Goal: Task Accomplishment & Management: Use online tool/utility

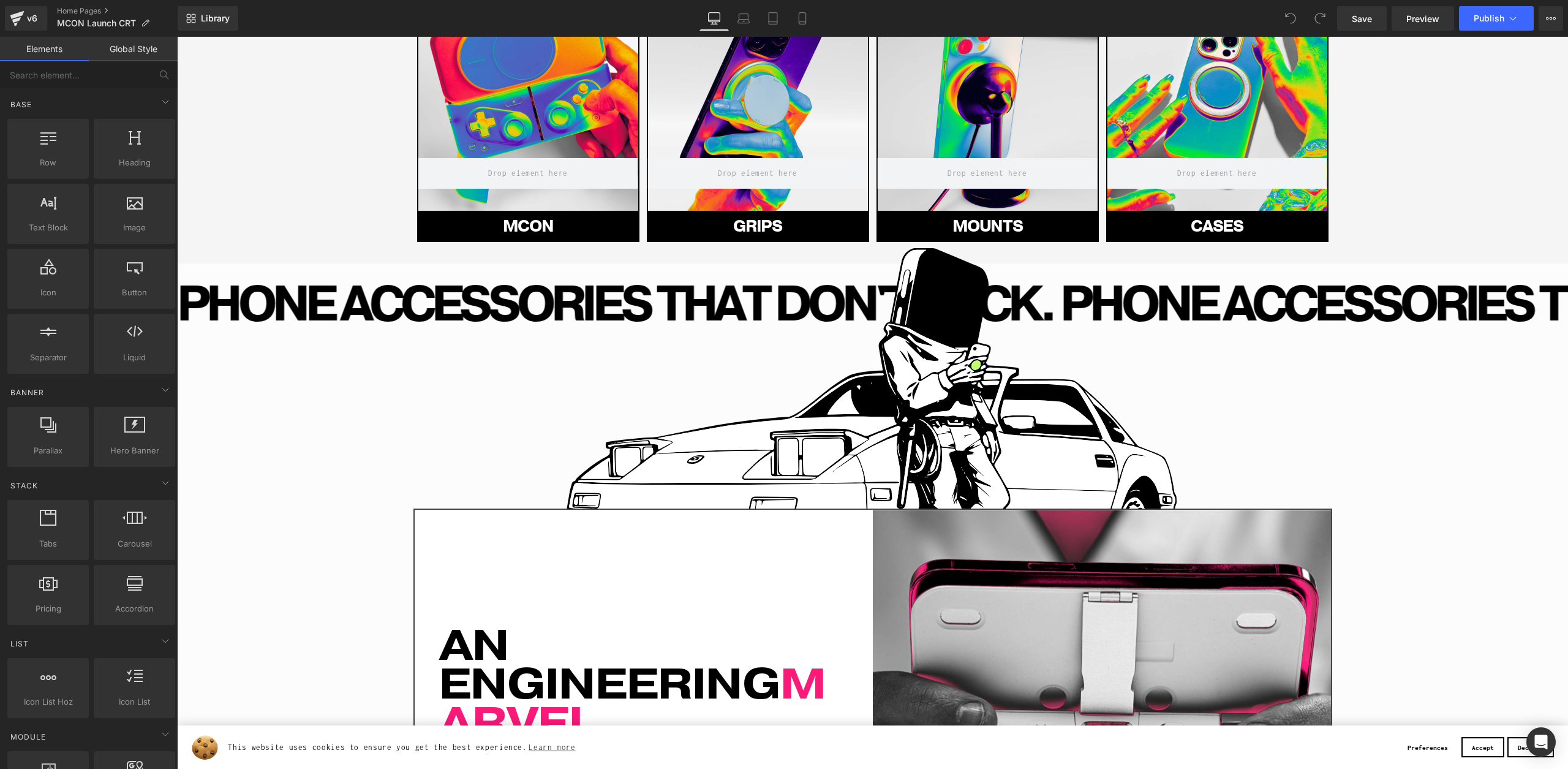
scroll to position [539, 0]
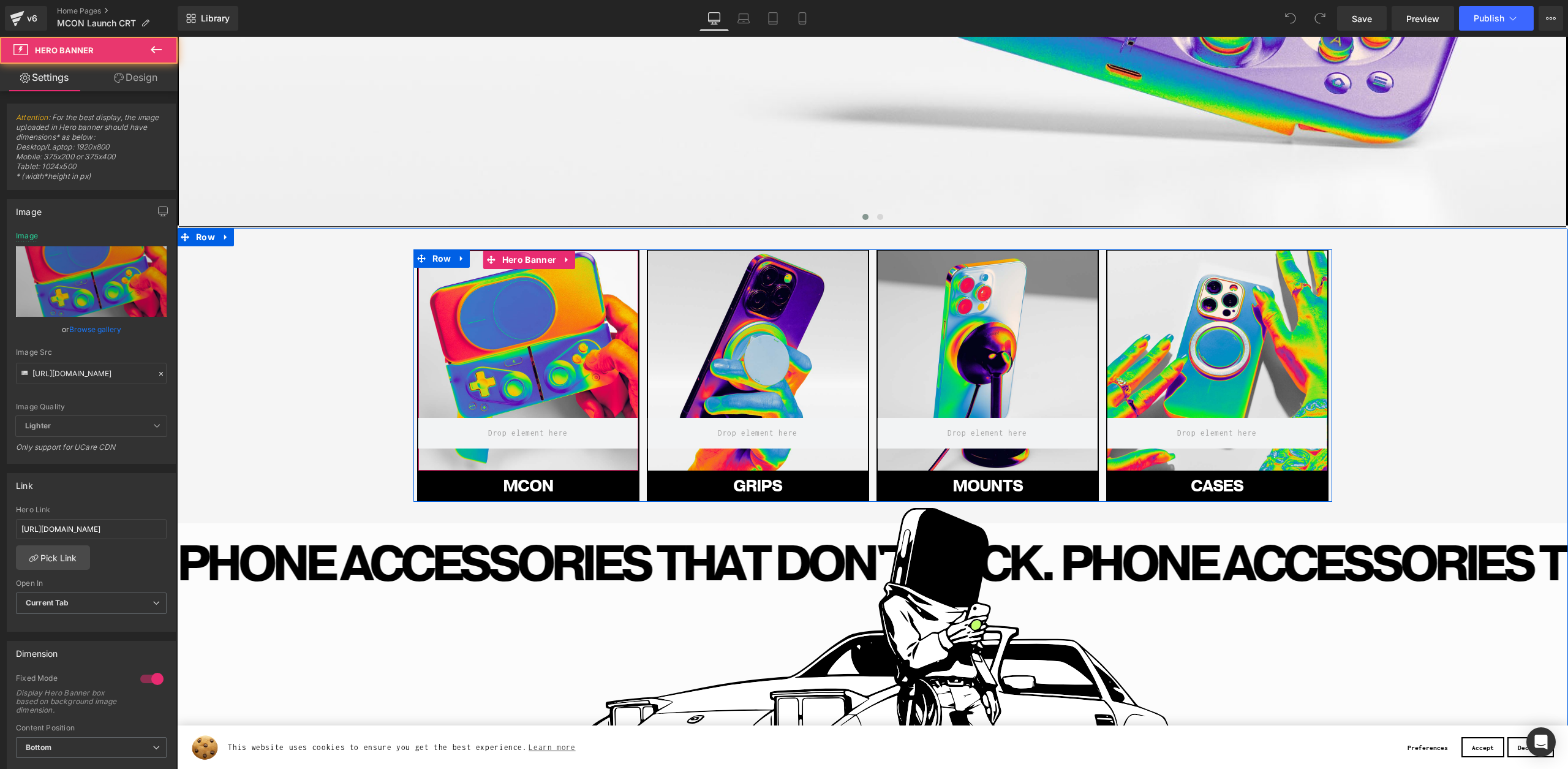
click at [553, 346] on div at bounding box center [528, 361] width 220 height 220
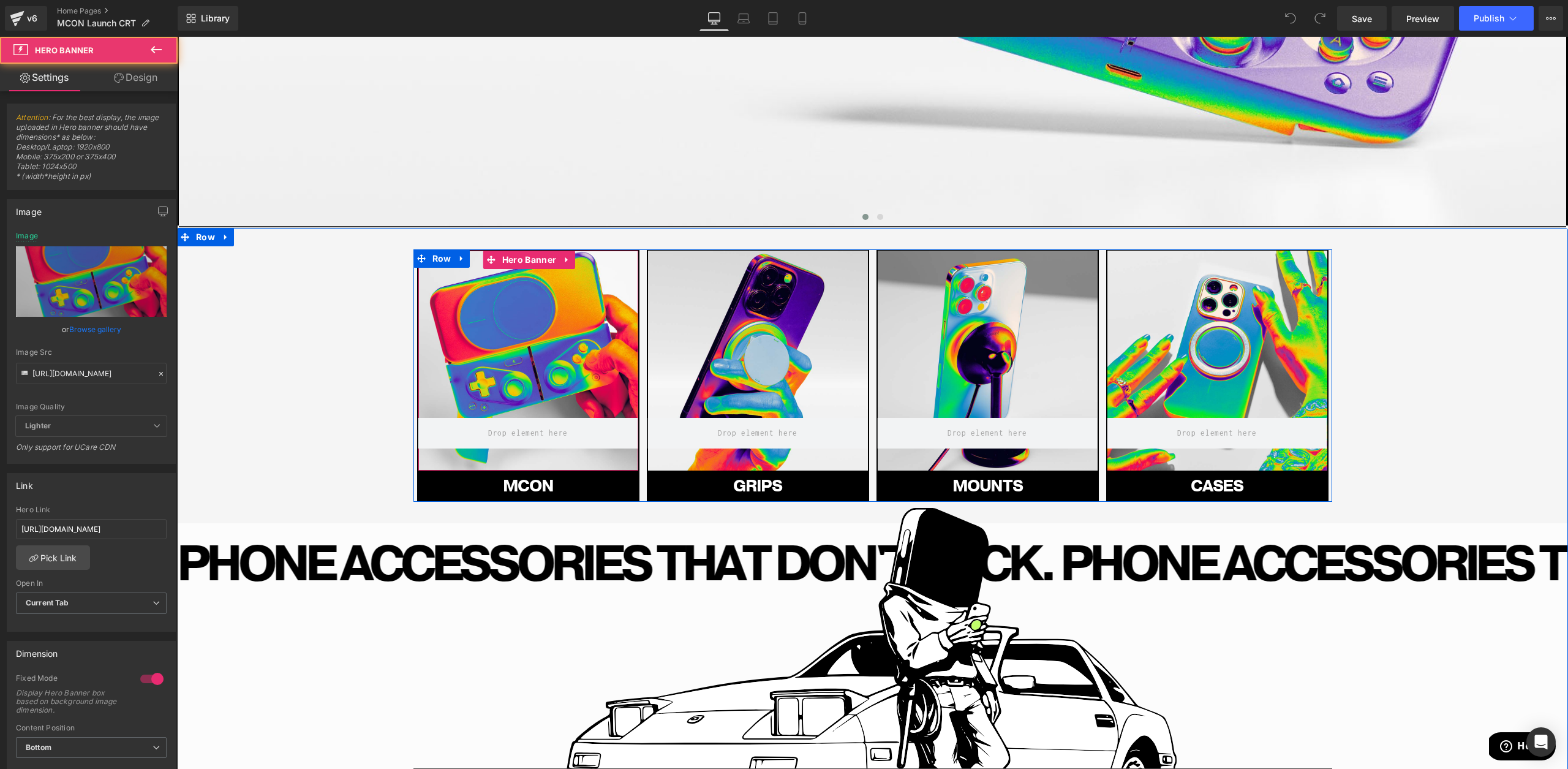
click at [553, 346] on div at bounding box center [528, 361] width 220 height 220
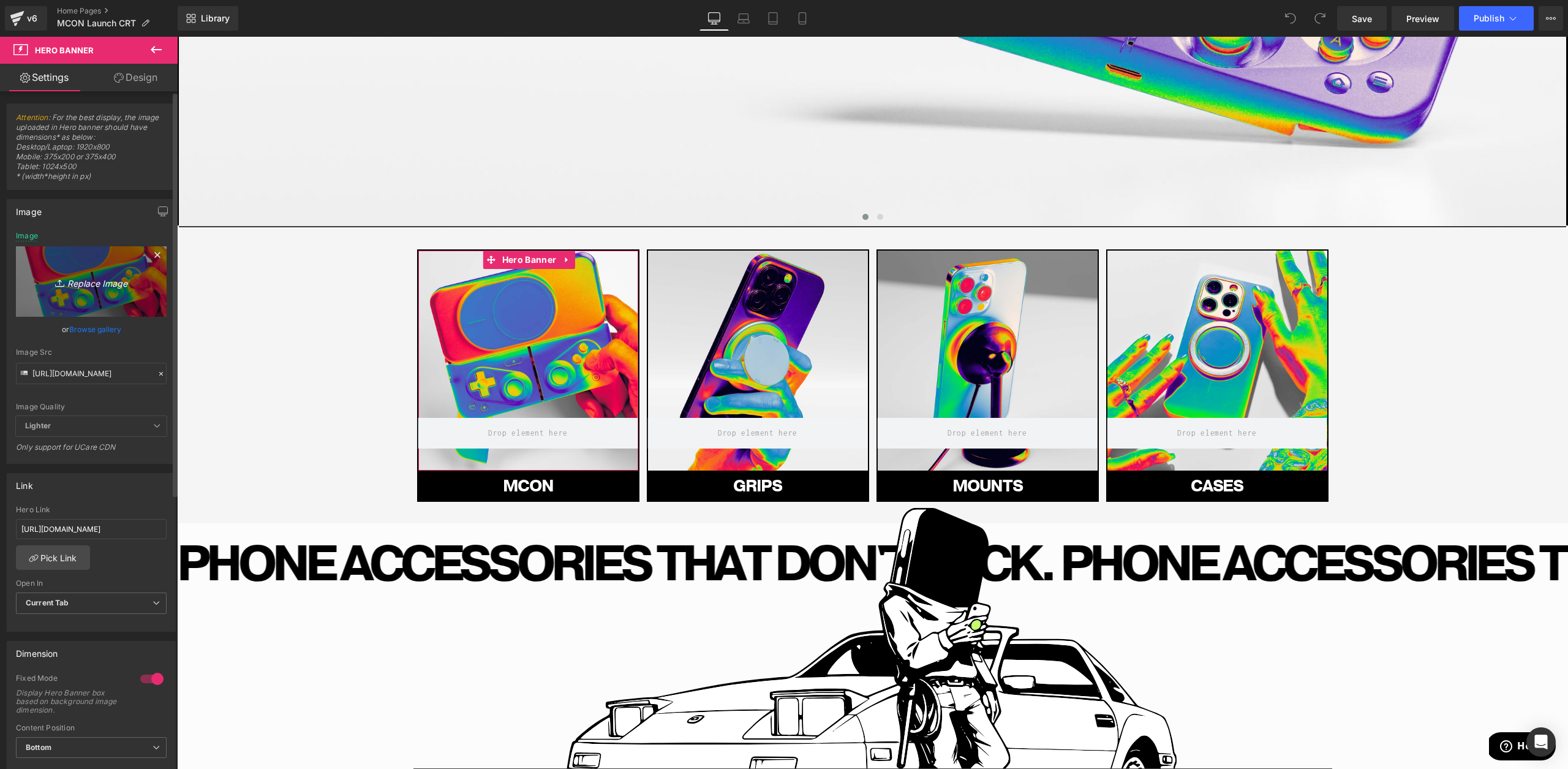
click at [81, 256] on link "Replace Image" at bounding box center [91, 282] width 150 height 71
type input "C:\fakepath\MCON-Header.jpg"
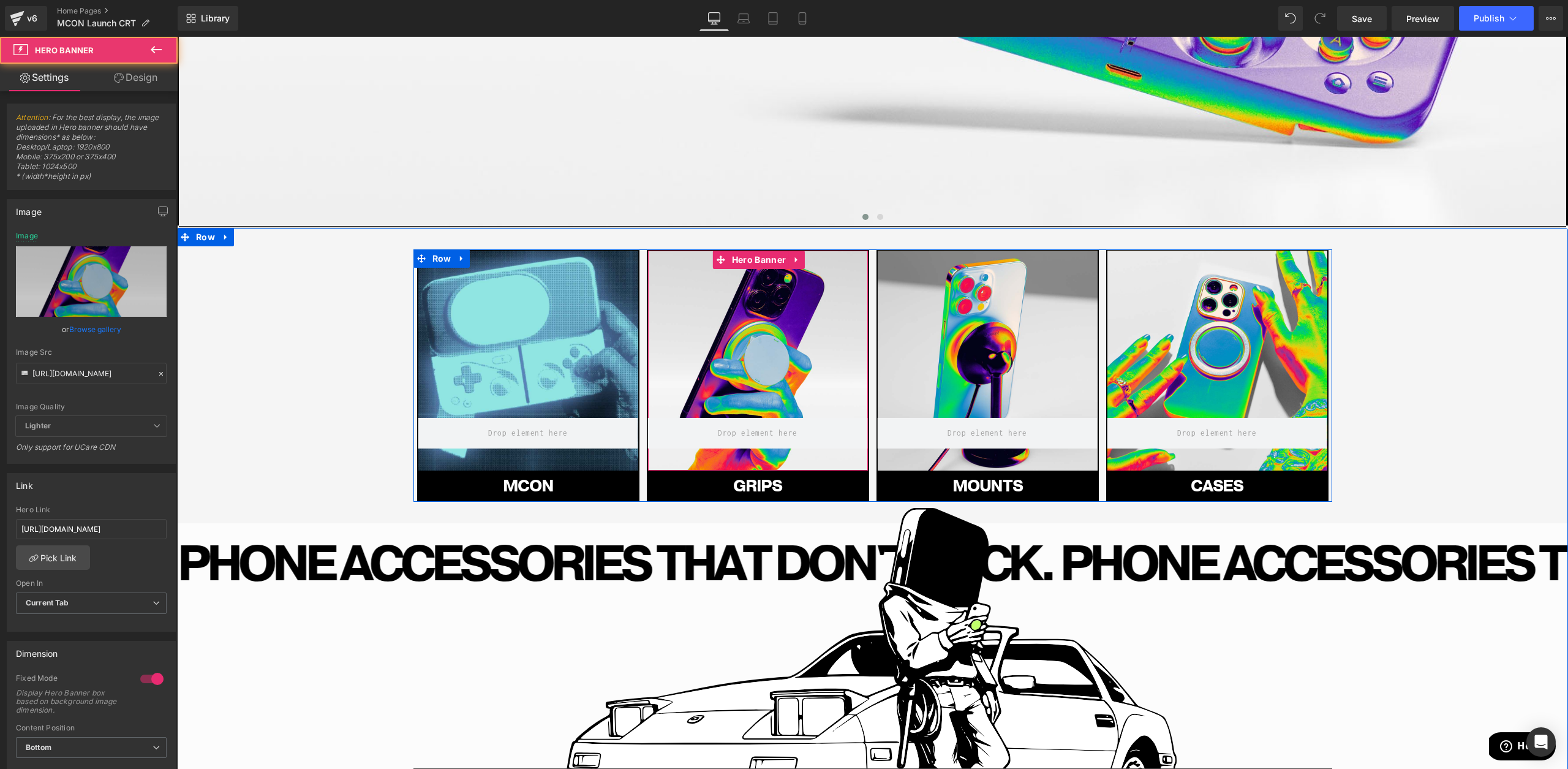
click at [749, 372] on div at bounding box center [758, 361] width 220 height 220
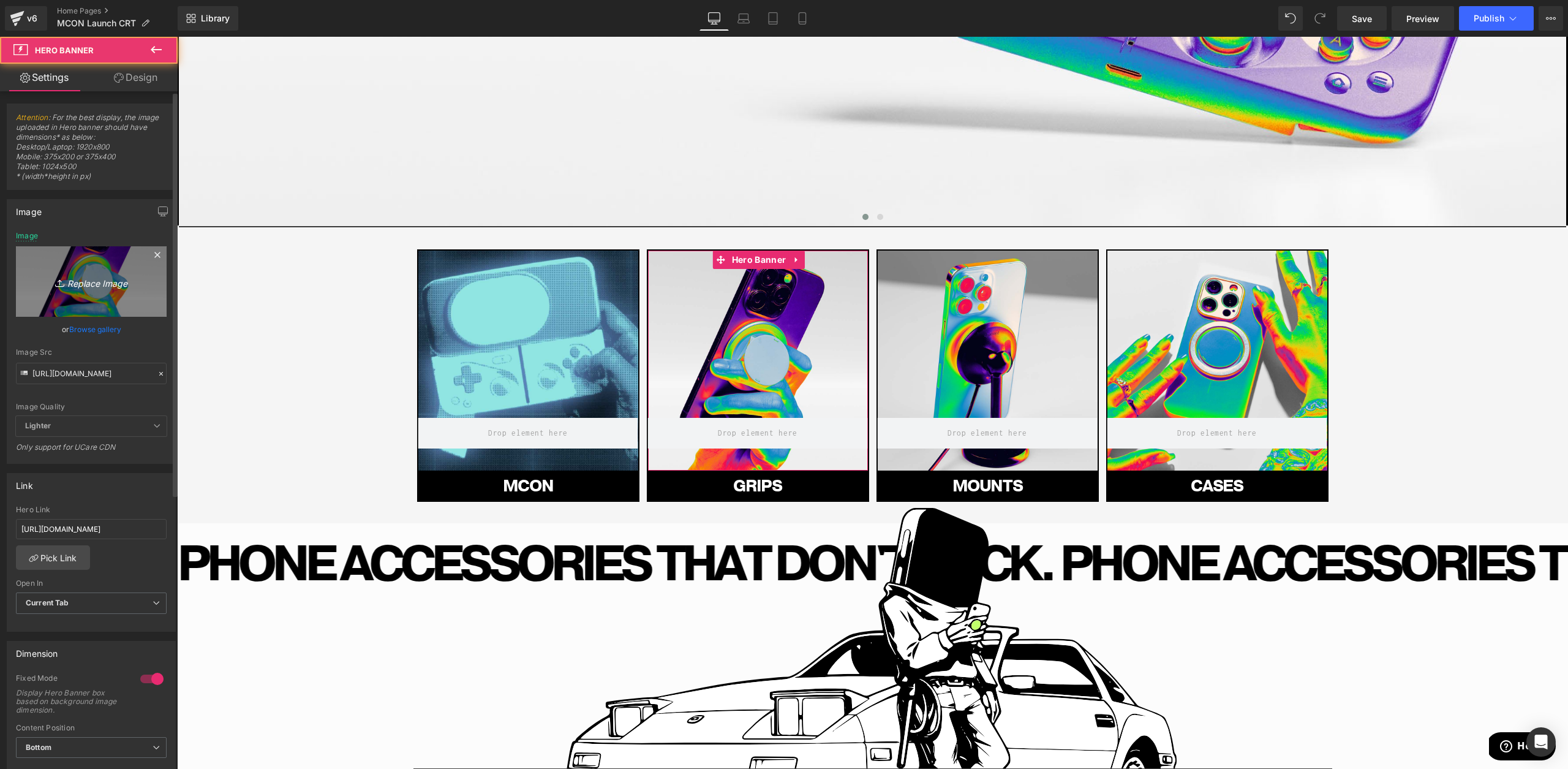
click at [57, 273] on link "Replace Image" at bounding box center [91, 282] width 150 height 71
type input "C:\fakepath\Grip-Header.jpg"
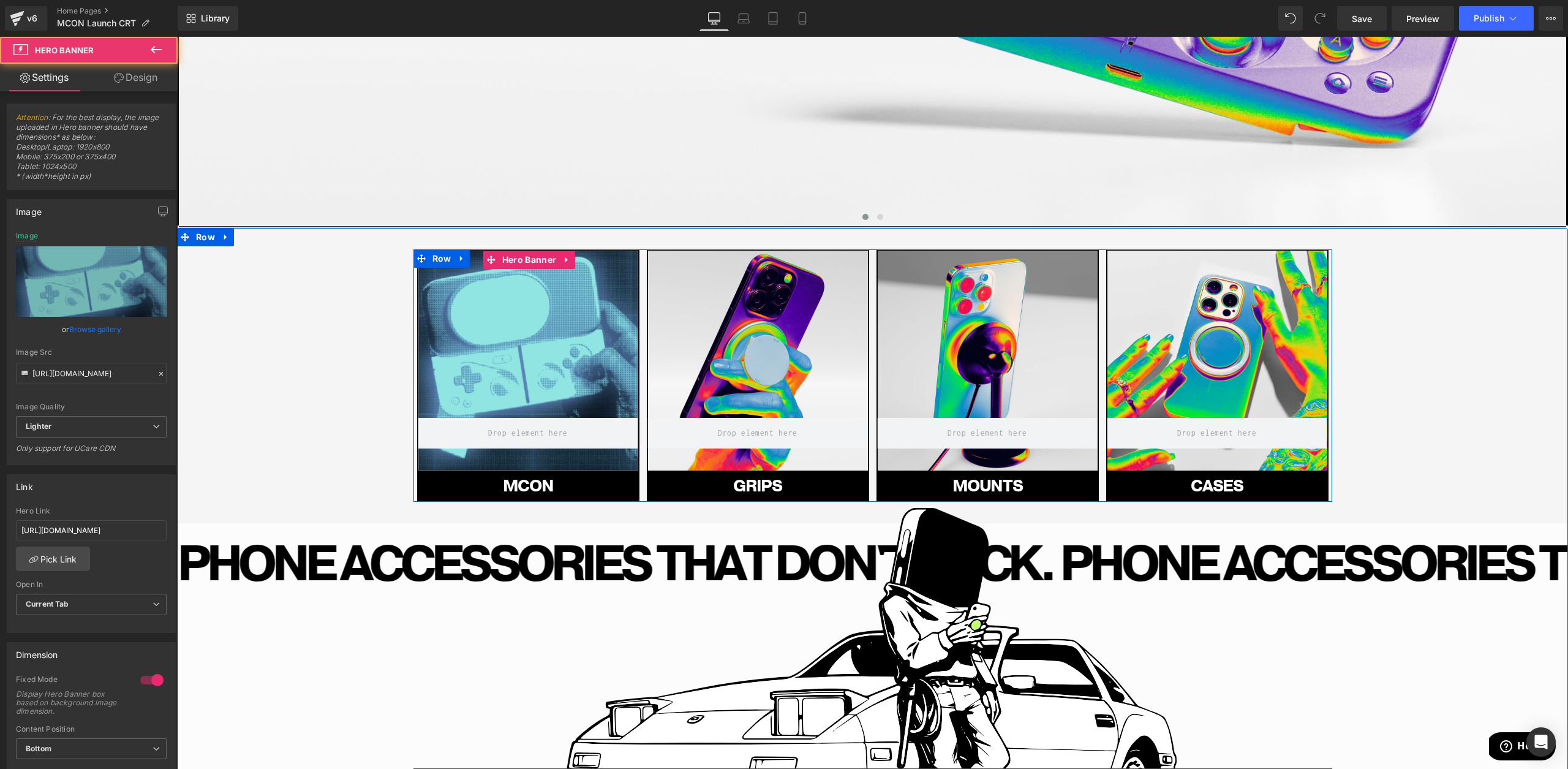
click at [501, 279] on div at bounding box center [528, 361] width 220 height 220
click at [58, 378] on input "[URL][DOMAIN_NAME]" at bounding box center [91, 373] width 150 height 21
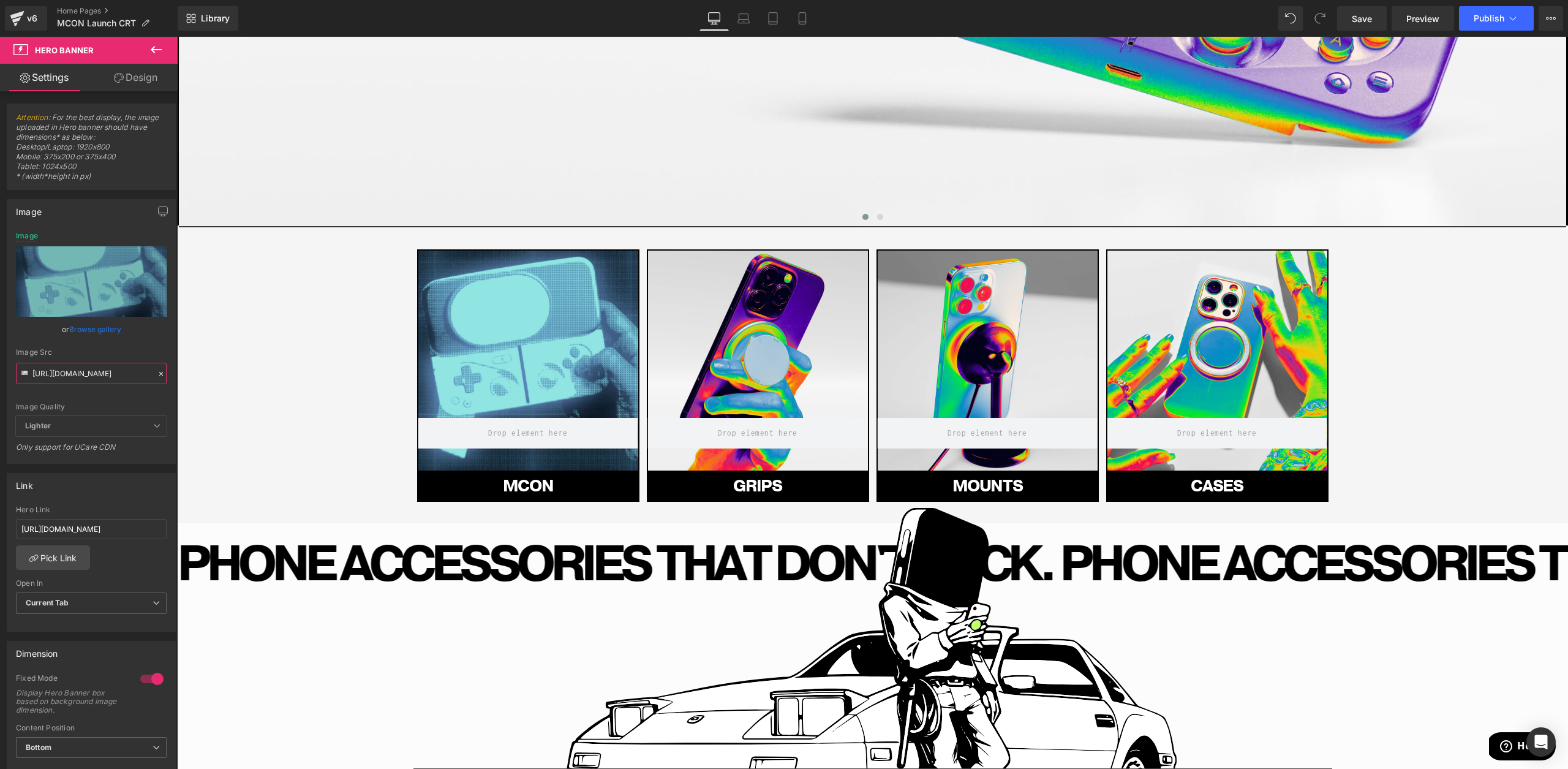
type input "[URL][DOMAIN_NAME]"
click at [1269, 368] on div at bounding box center [1217, 361] width 220 height 220
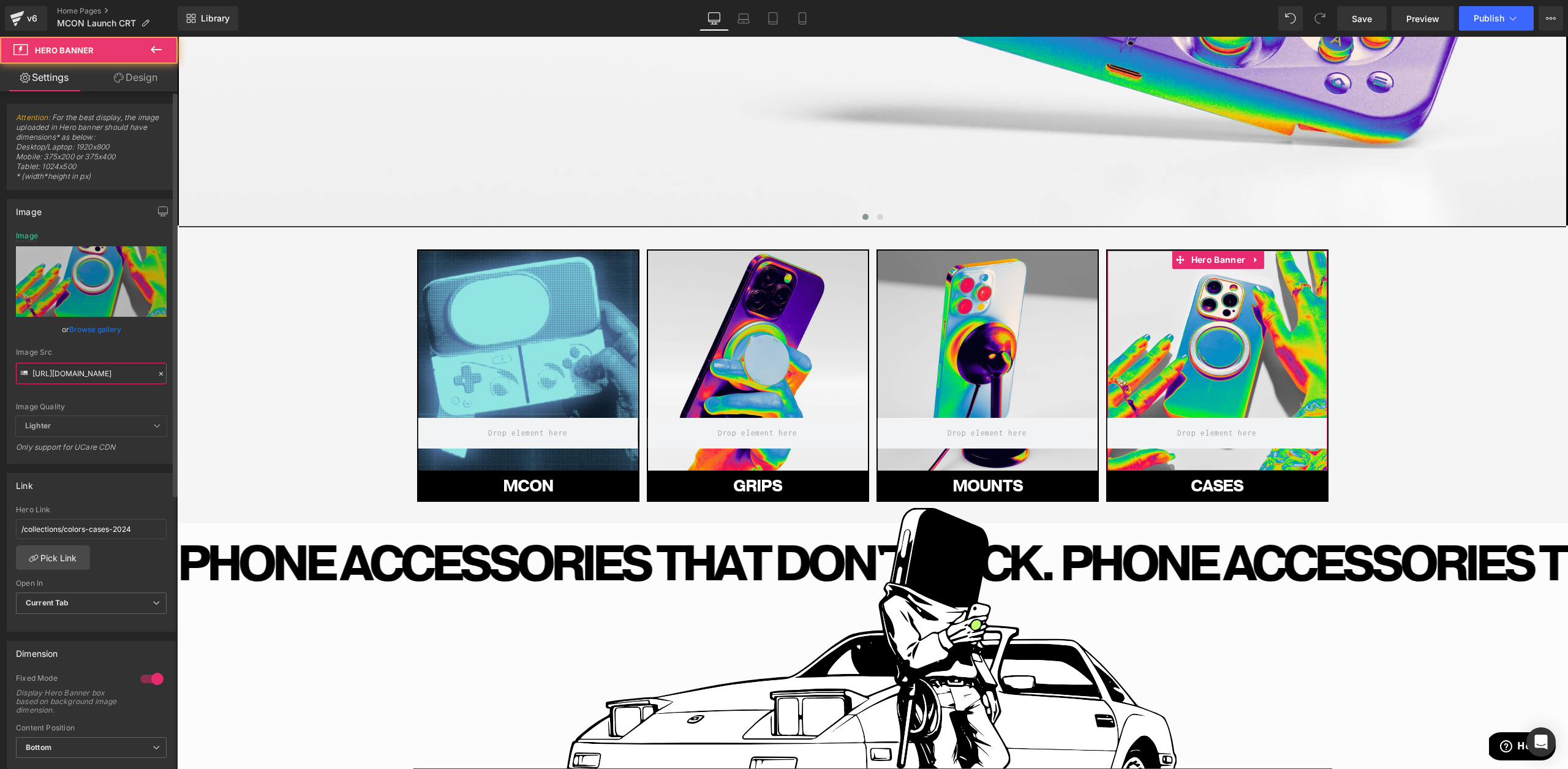
click at [84, 370] on input "[URL][DOMAIN_NAME]" at bounding box center [91, 373] width 150 height 21
click at [84, 370] on input "[URL][DOMAIN_NAME]" at bounding box center [91, 373] width 150 height 21
paste input "Case-Header.jpg?v=1760558489"
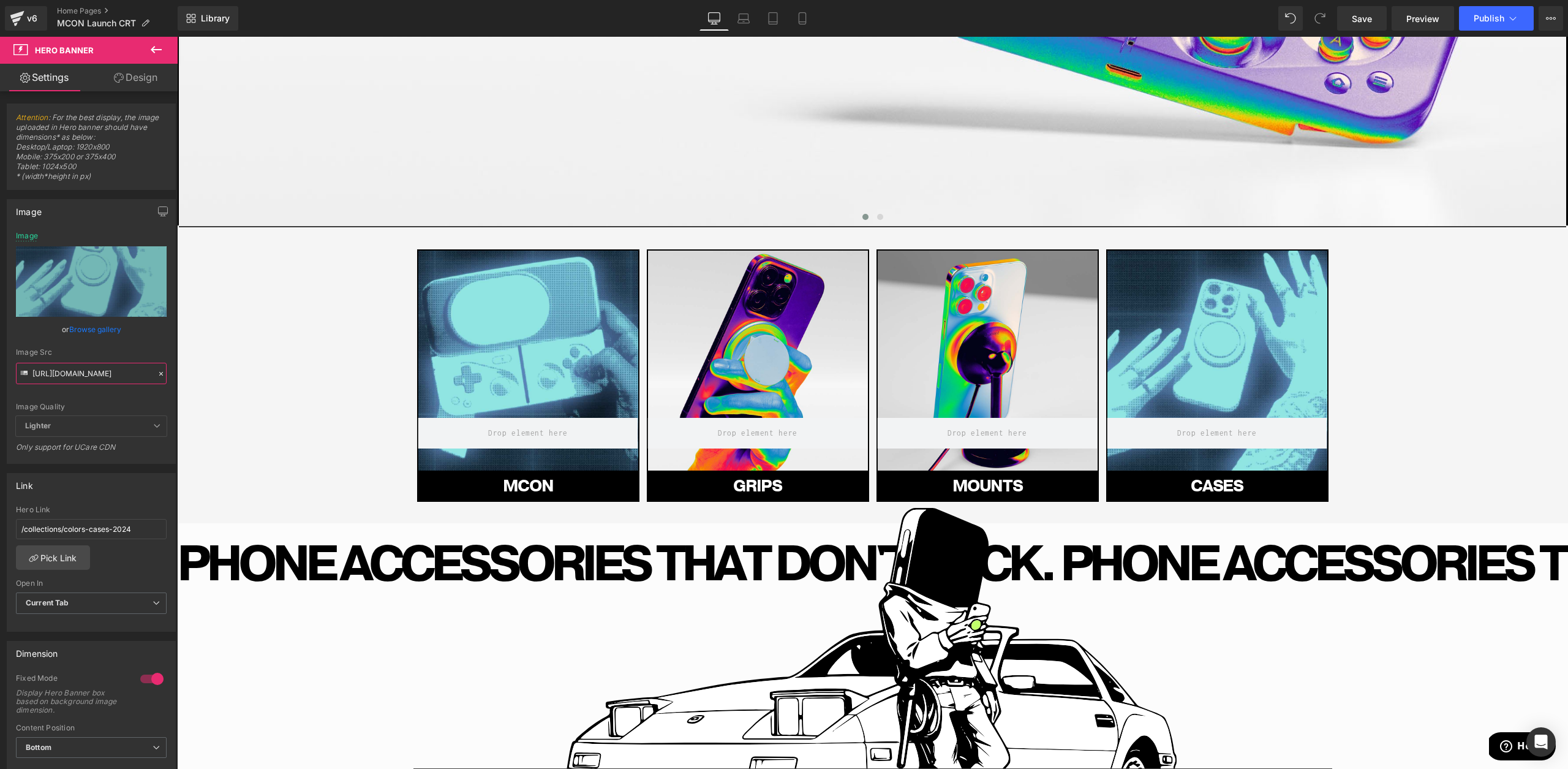
type input "[URL][DOMAIN_NAME]"
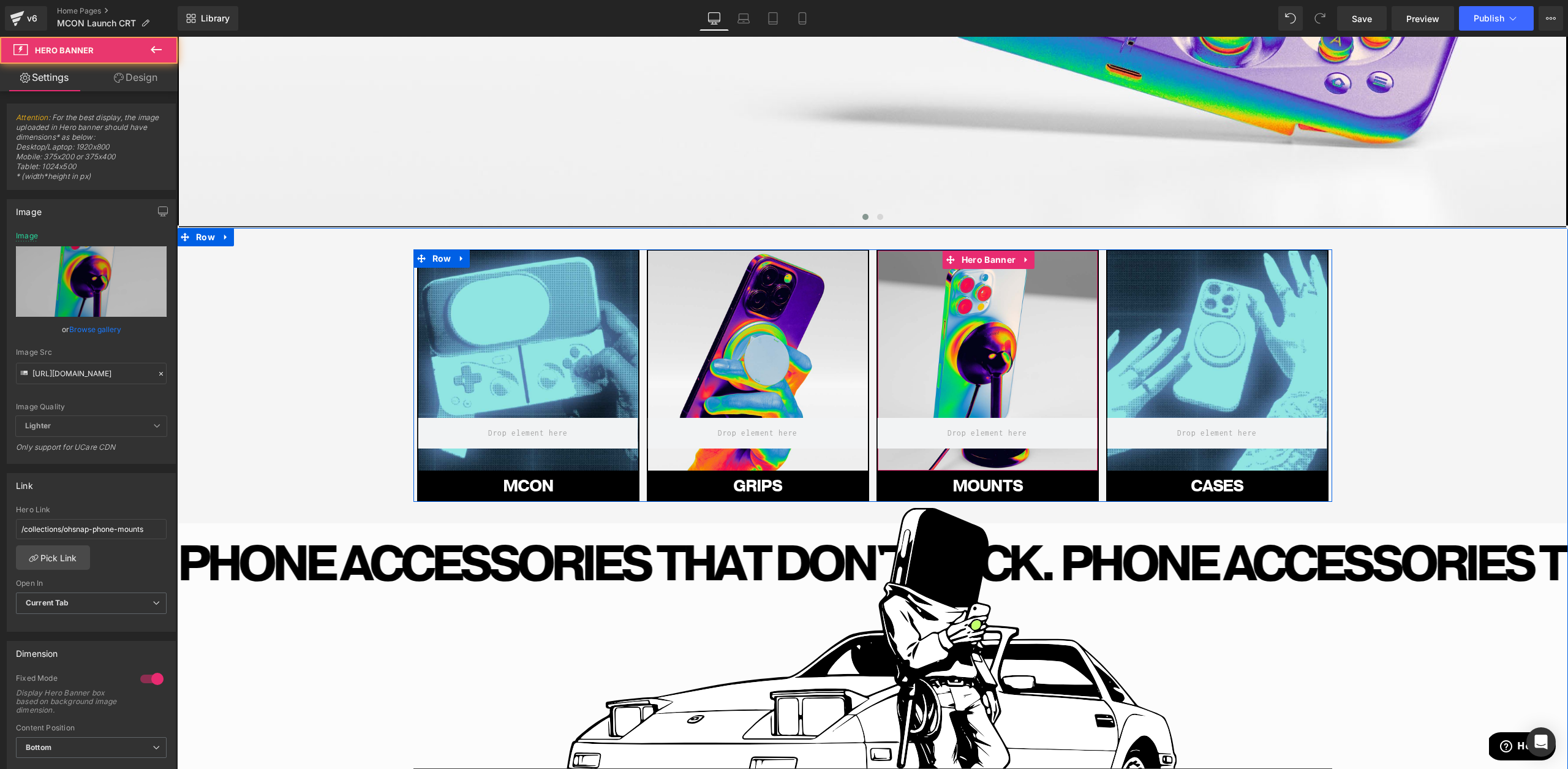
click at [941, 352] on div at bounding box center [988, 361] width 220 height 220
click at [71, 363] on input "[URL][DOMAIN_NAME]" at bounding box center [91, 373] width 150 height 21
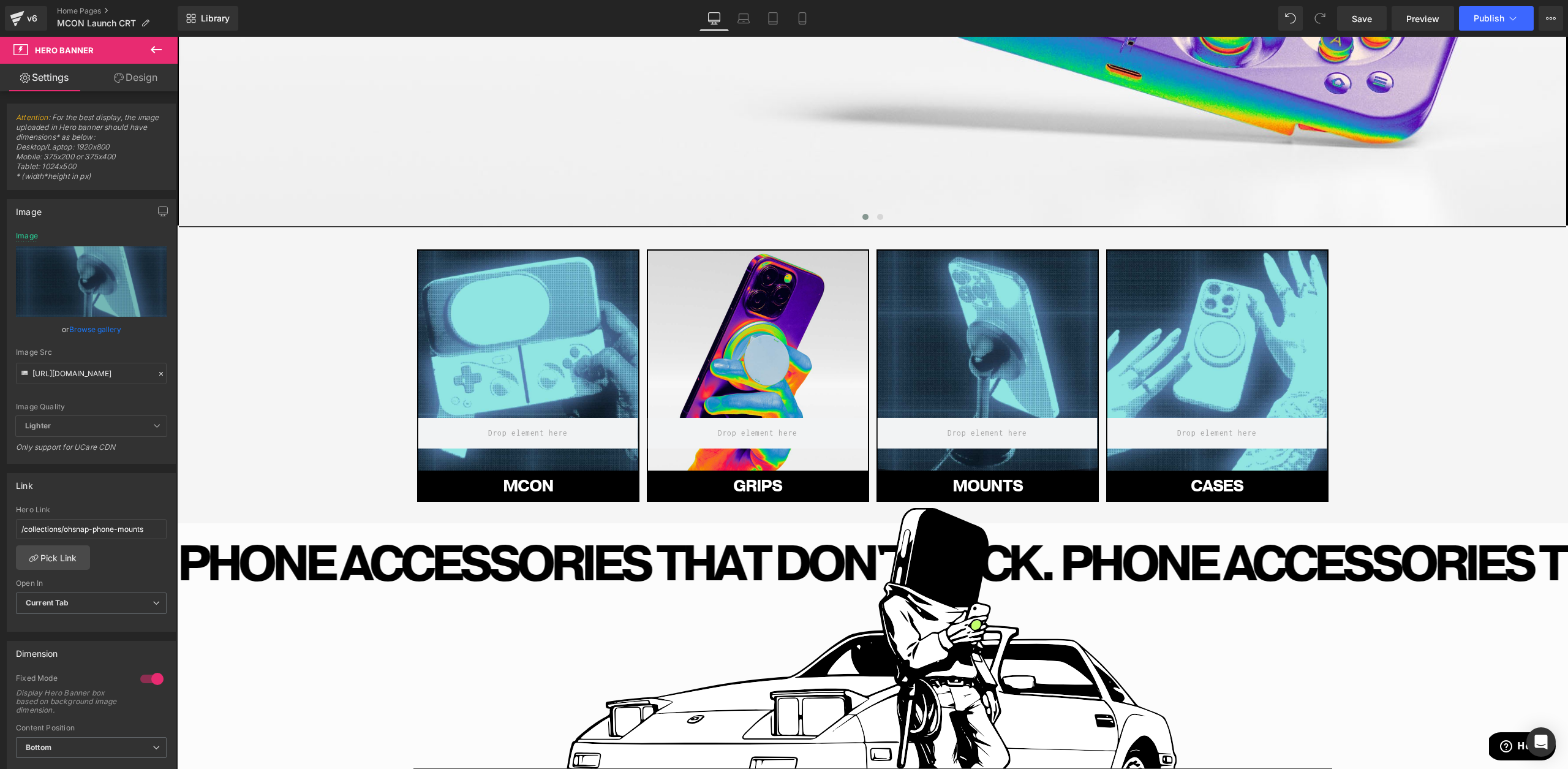
type input "[URL][DOMAIN_NAME]"
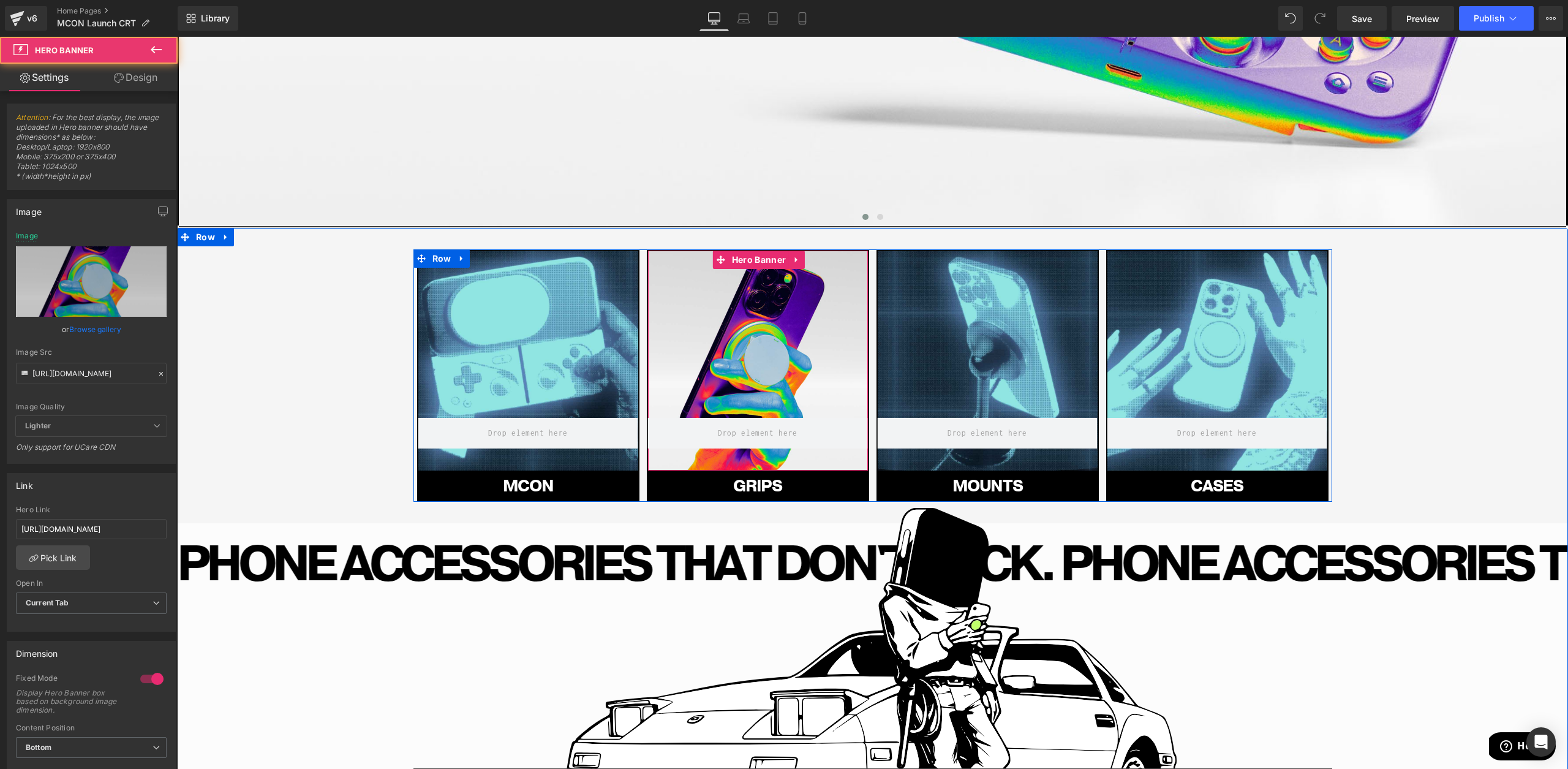
click at [766, 347] on div at bounding box center [758, 361] width 220 height 220
click at [41, 362] on div "Image Src [URL][DOMAIN_NAME]" at bounding box center [91, 366] width 150 height 36
click at [57, 369] on input "[URL][DOMAIN_NAME]" at bounding box center [91, 373] width 150 height 21
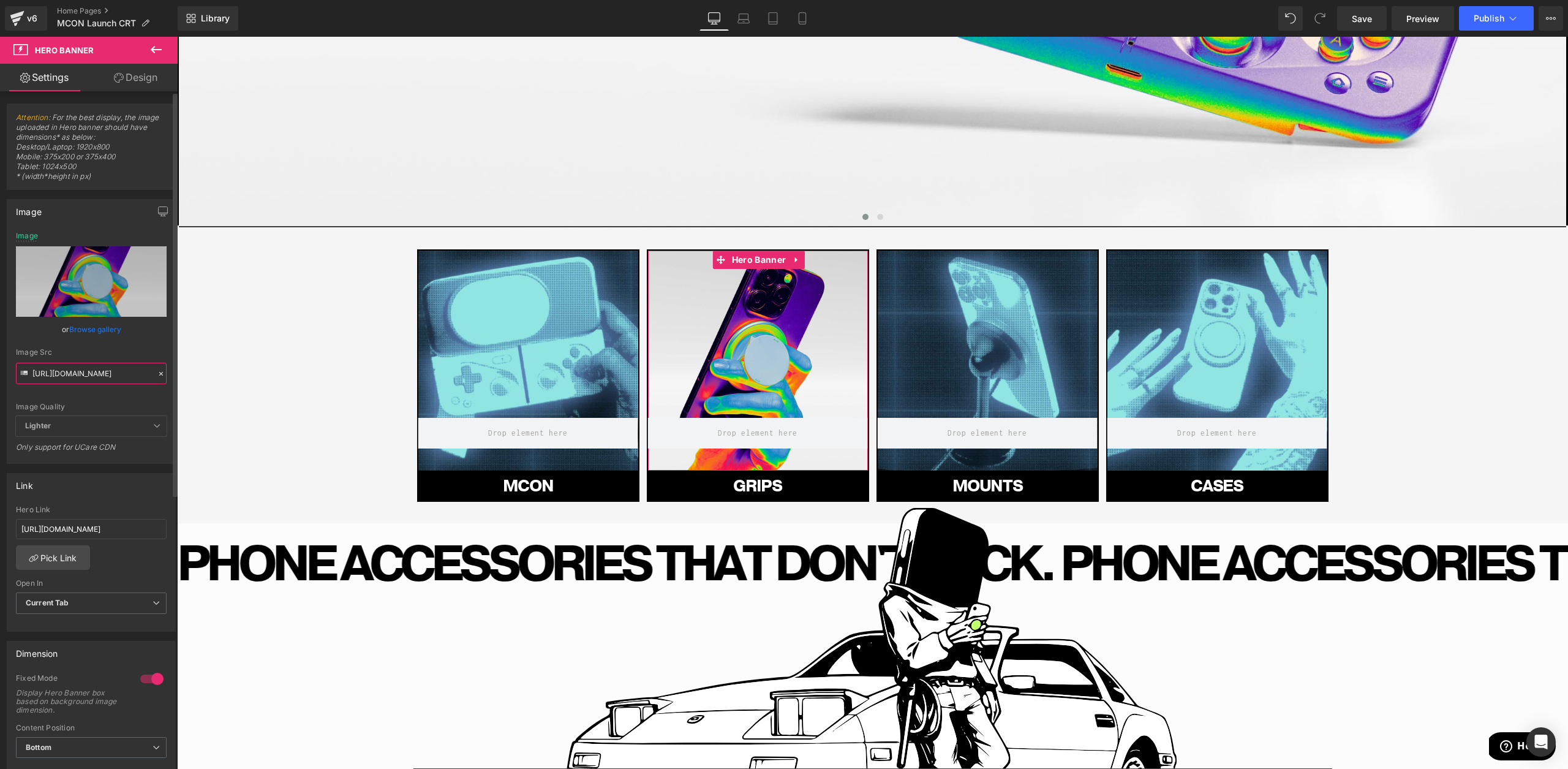
paste input "-Header.jpg?v=1760558489"
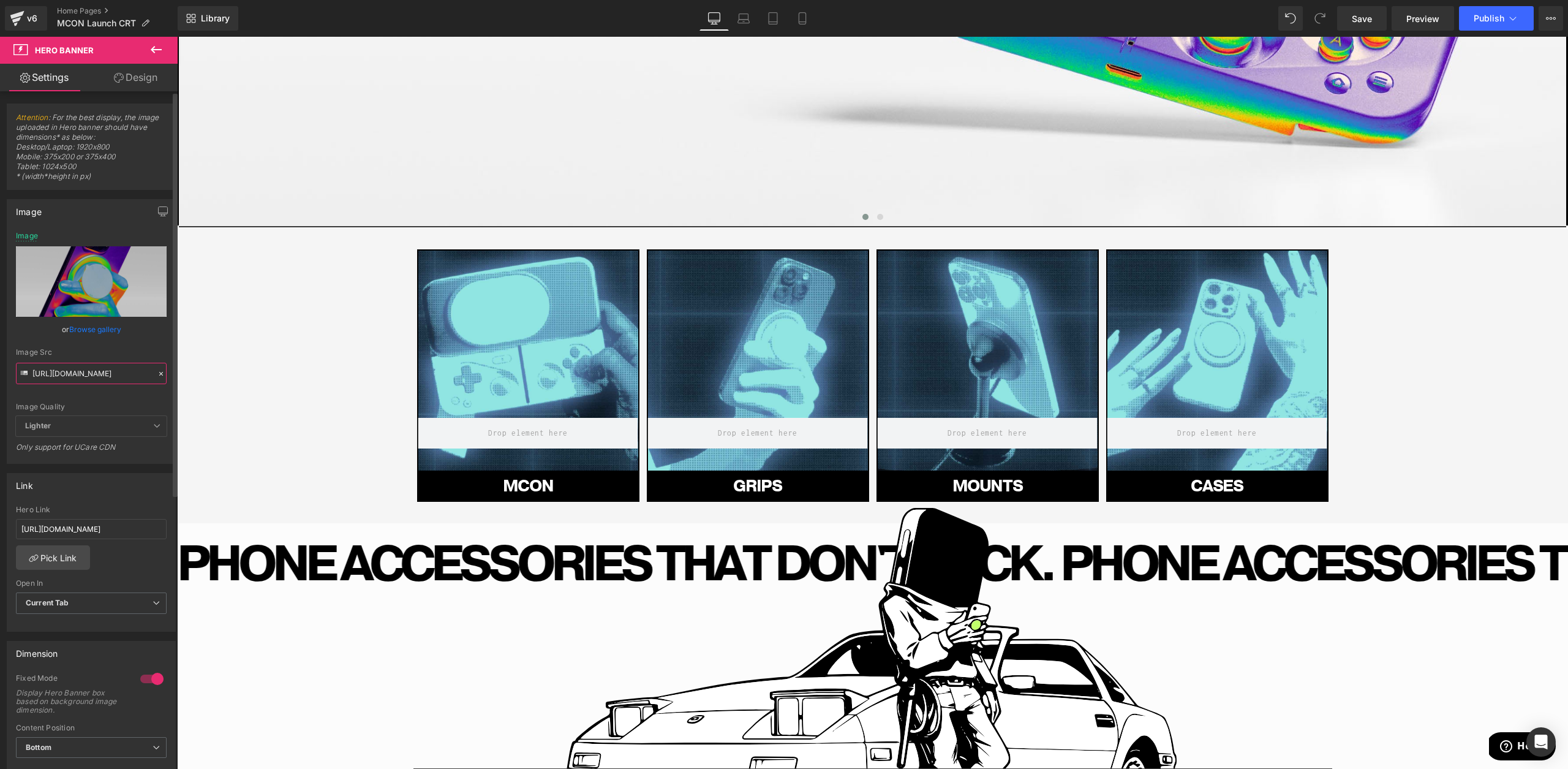
type input "[URL][DOMAIN_NAME]"
click at [124, 413] on div "Image Quality Lighter Lightest Lighter Lighter Lightest Only support for UCare …" at bounding box center [91, 323] width 150 height 185
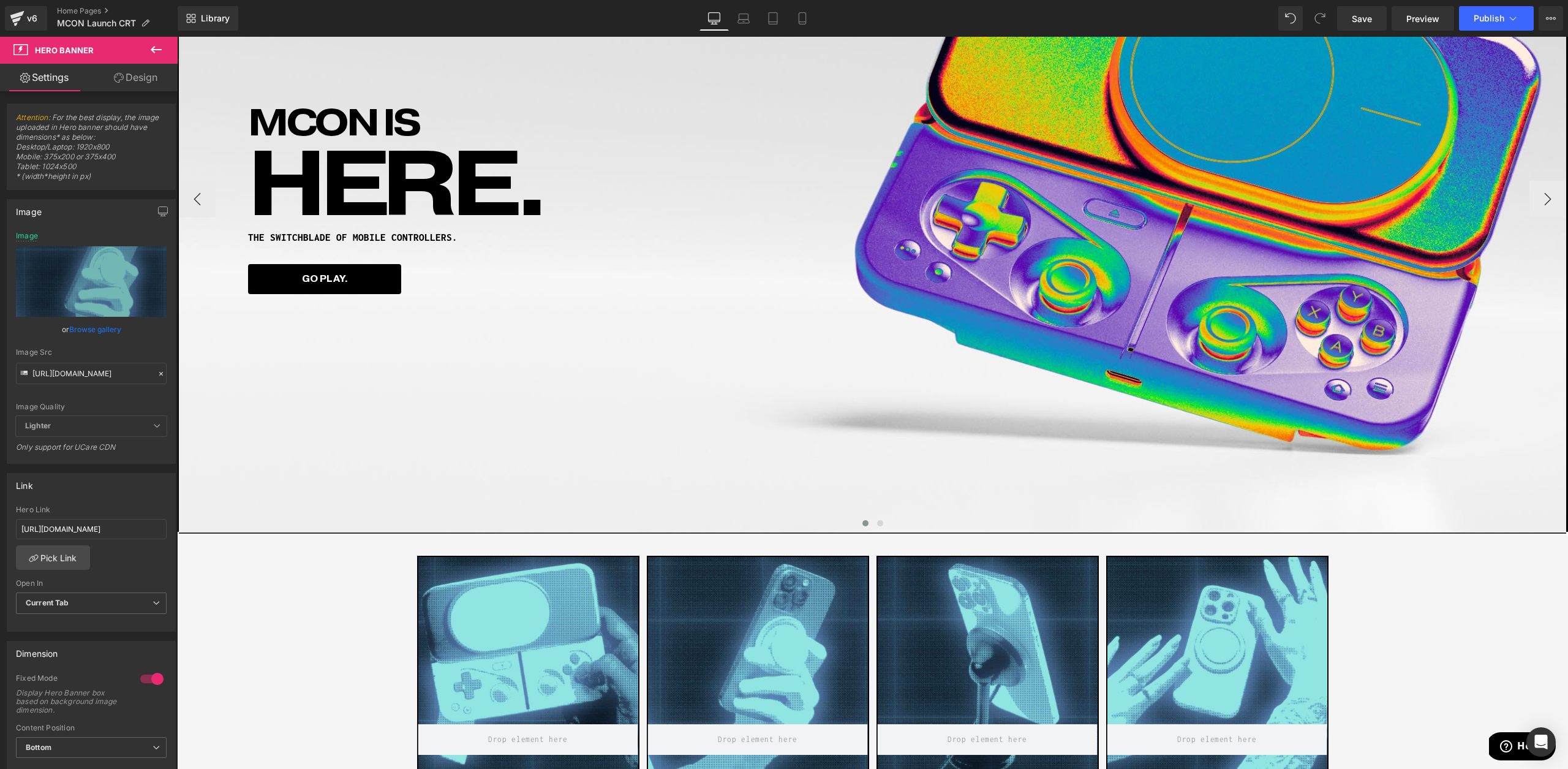
scroll to position [133, 0]
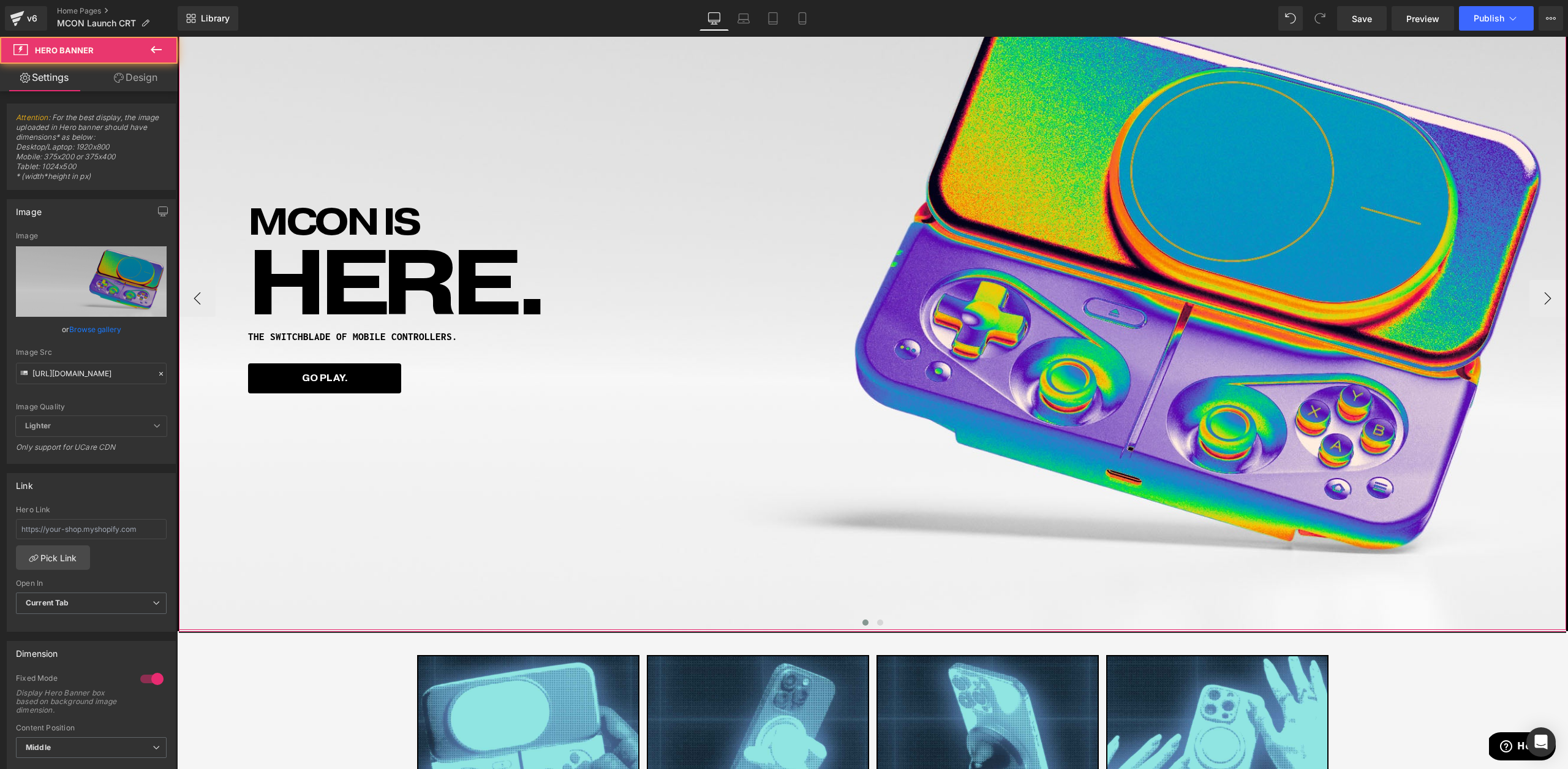
click at [1033, 482] on div "MCON IS Heading HERE. Heading THE SWITCHBLADE OF MOBILE CONTROLLERS. Heading GO…" at bounding box center [873, 298] width 1389 height 668
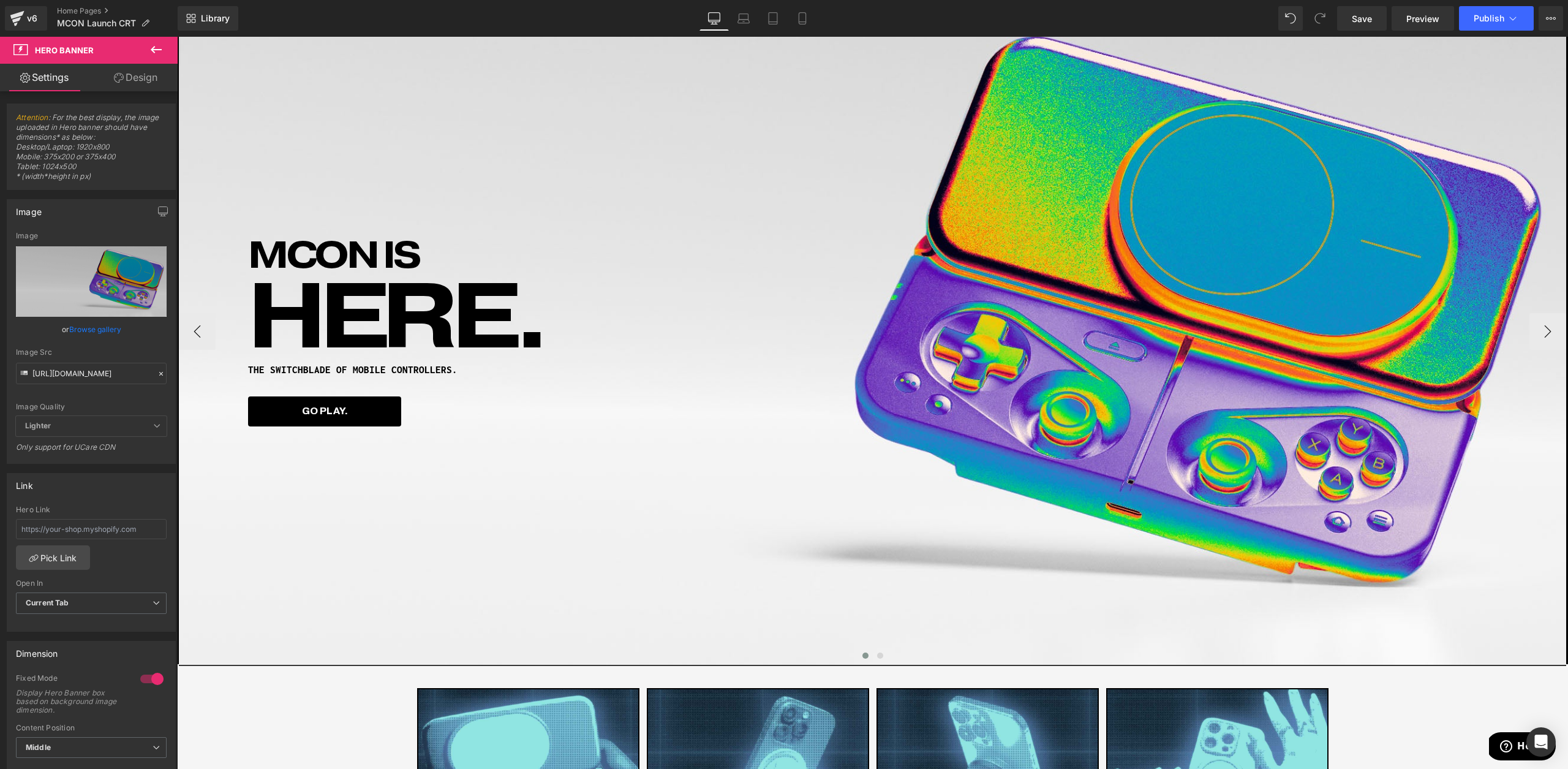
scroll to position [98, 0]
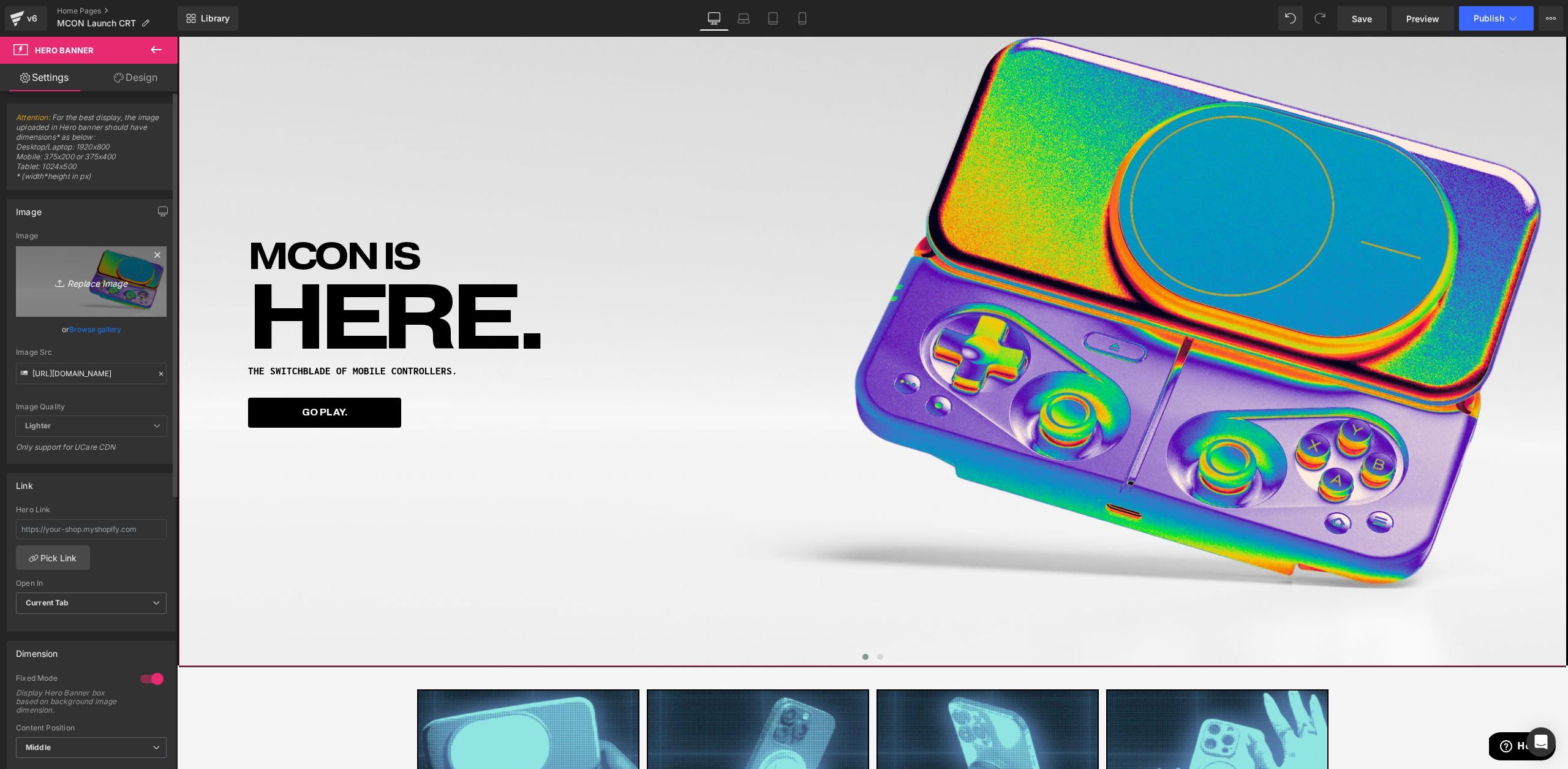
click at [75, 294] on link "Replace Image" at bounding box center [91, 282] width 150 height 71
click at [715, 300] on h1 "HERE." at bounding box center [873, 315] width 1250 height 83
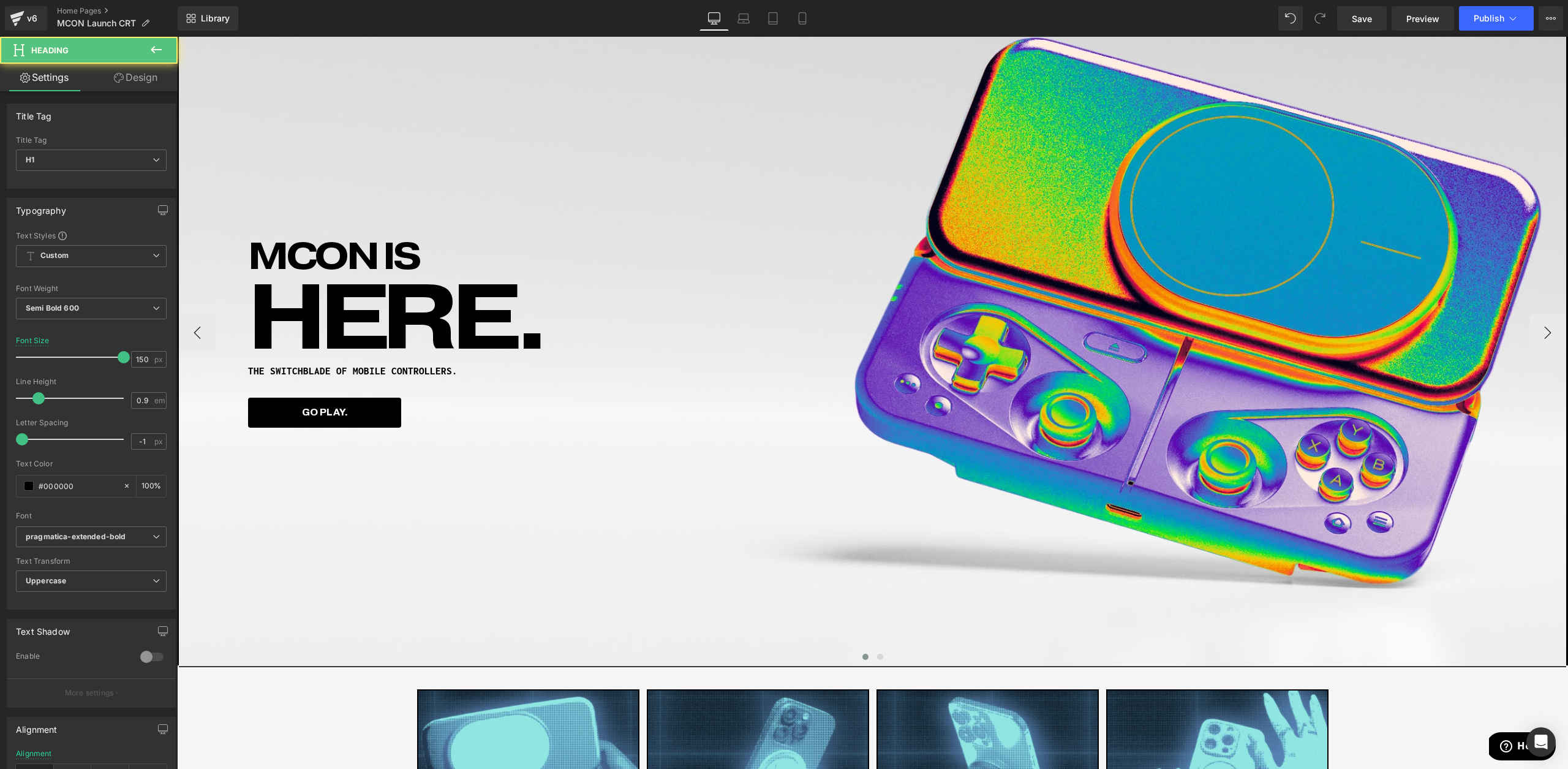
click at [714, 473] on div "MCON IS Heading HERE. Heading THE SWITCHBLADE OF MOBILE CONTROLLERS. Heading GO…" at bounding box center [873, 332] width 1389 height 668
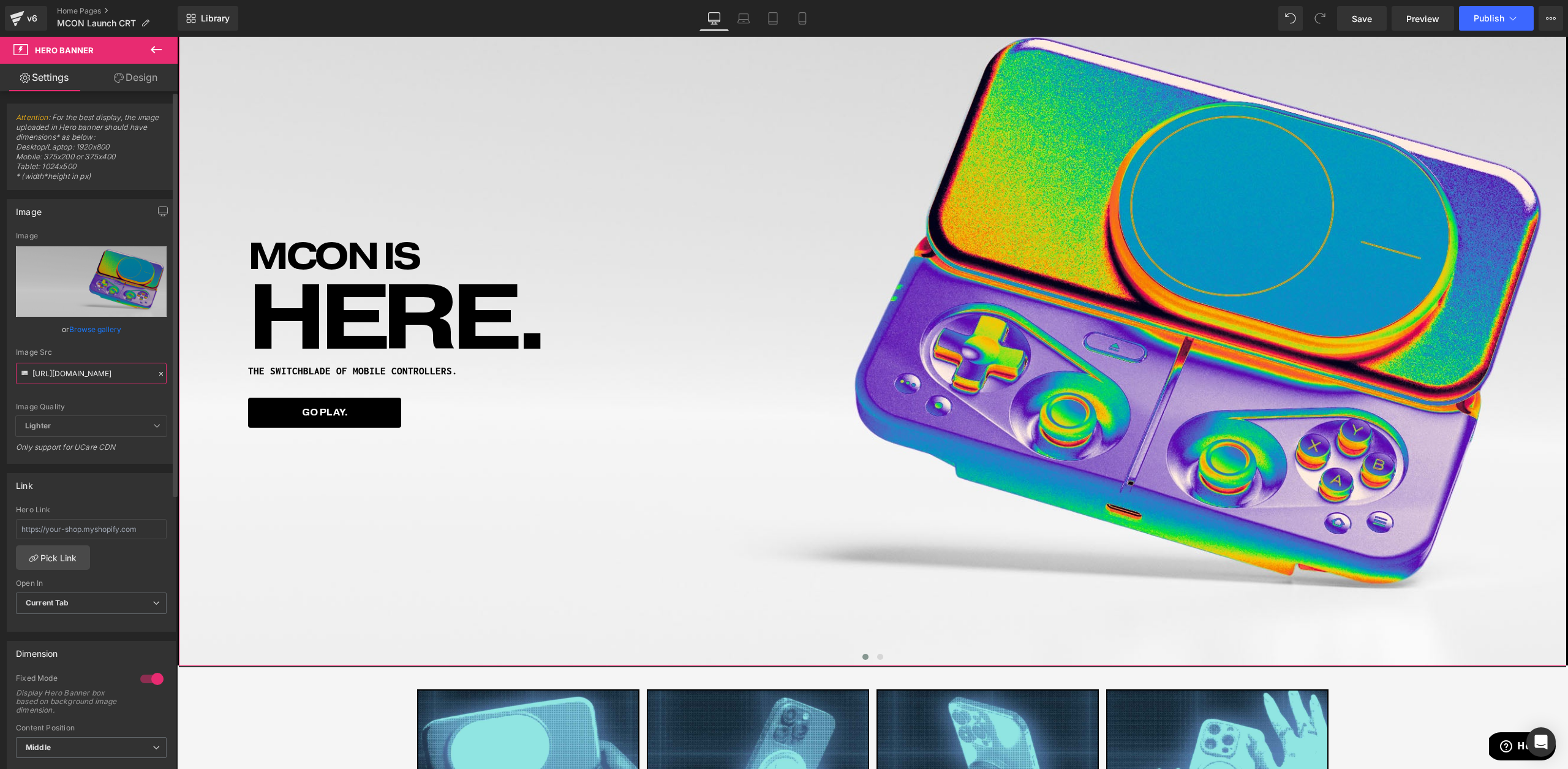
click at [103, 375] on input "[URL][DOMAIN_NAME]" at bounding box center [91, 373] width 150 height 21
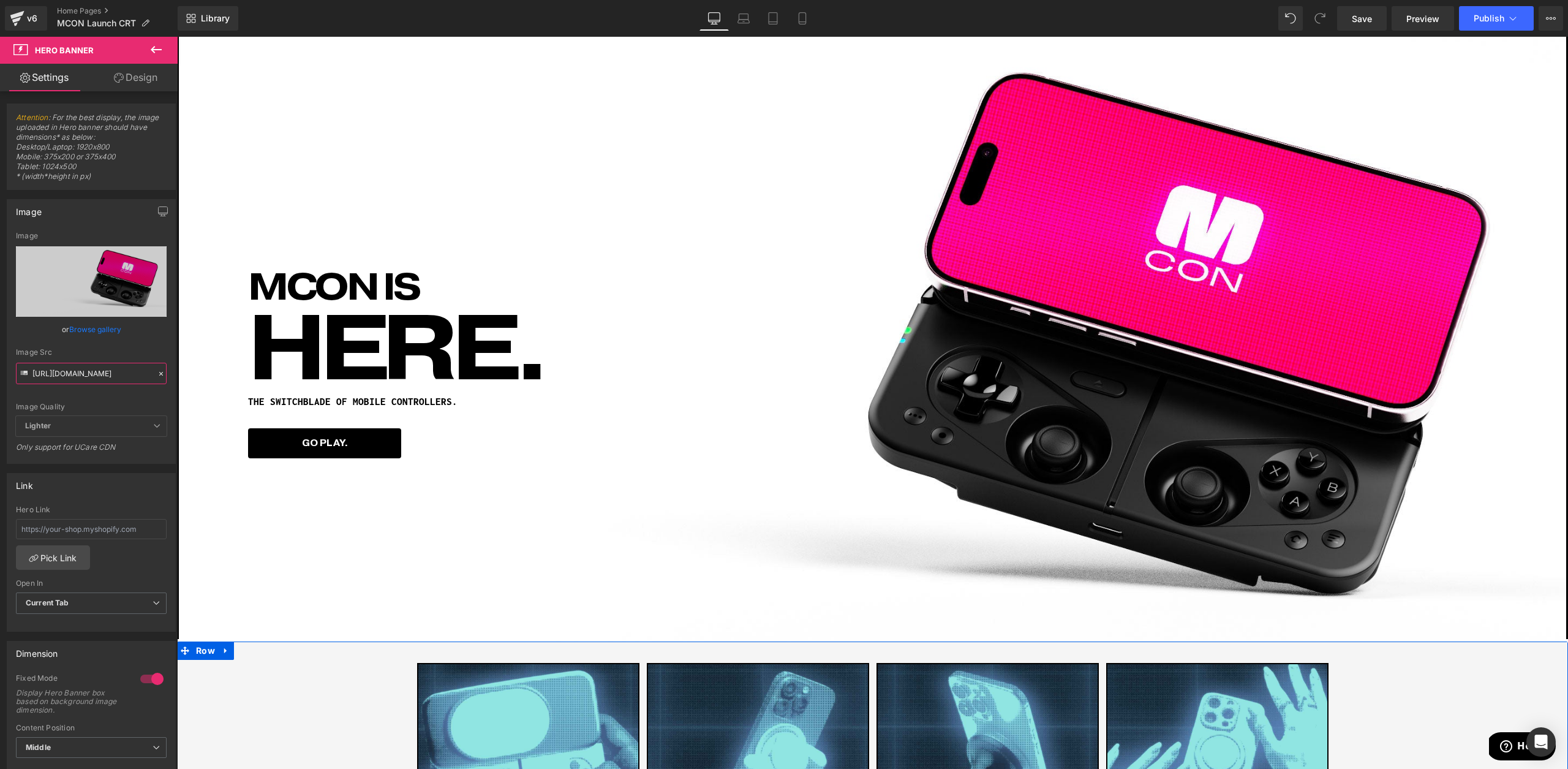
scroll to position [0, 0]
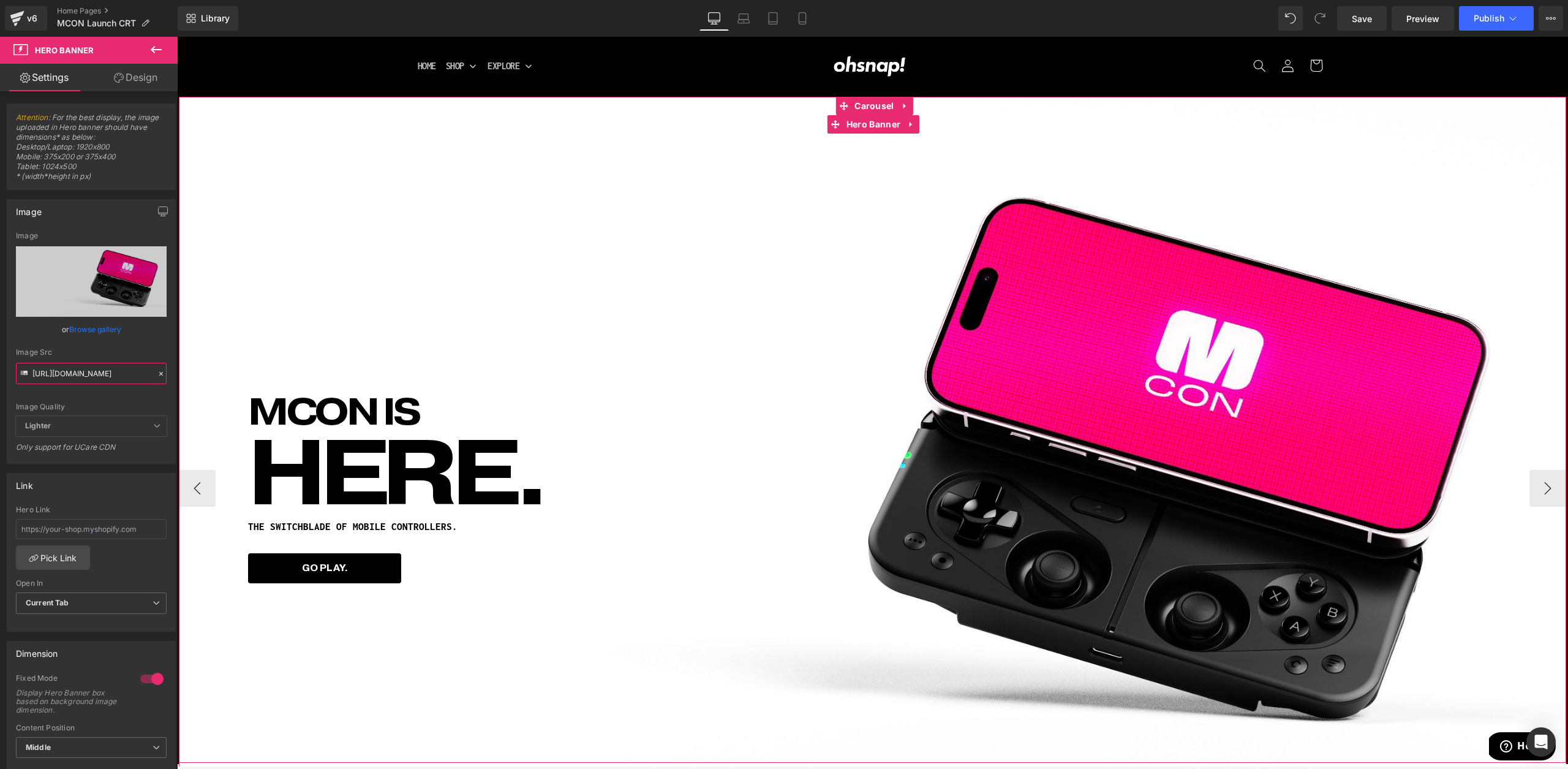
type input "[URL][DOMAIN_NAME]"
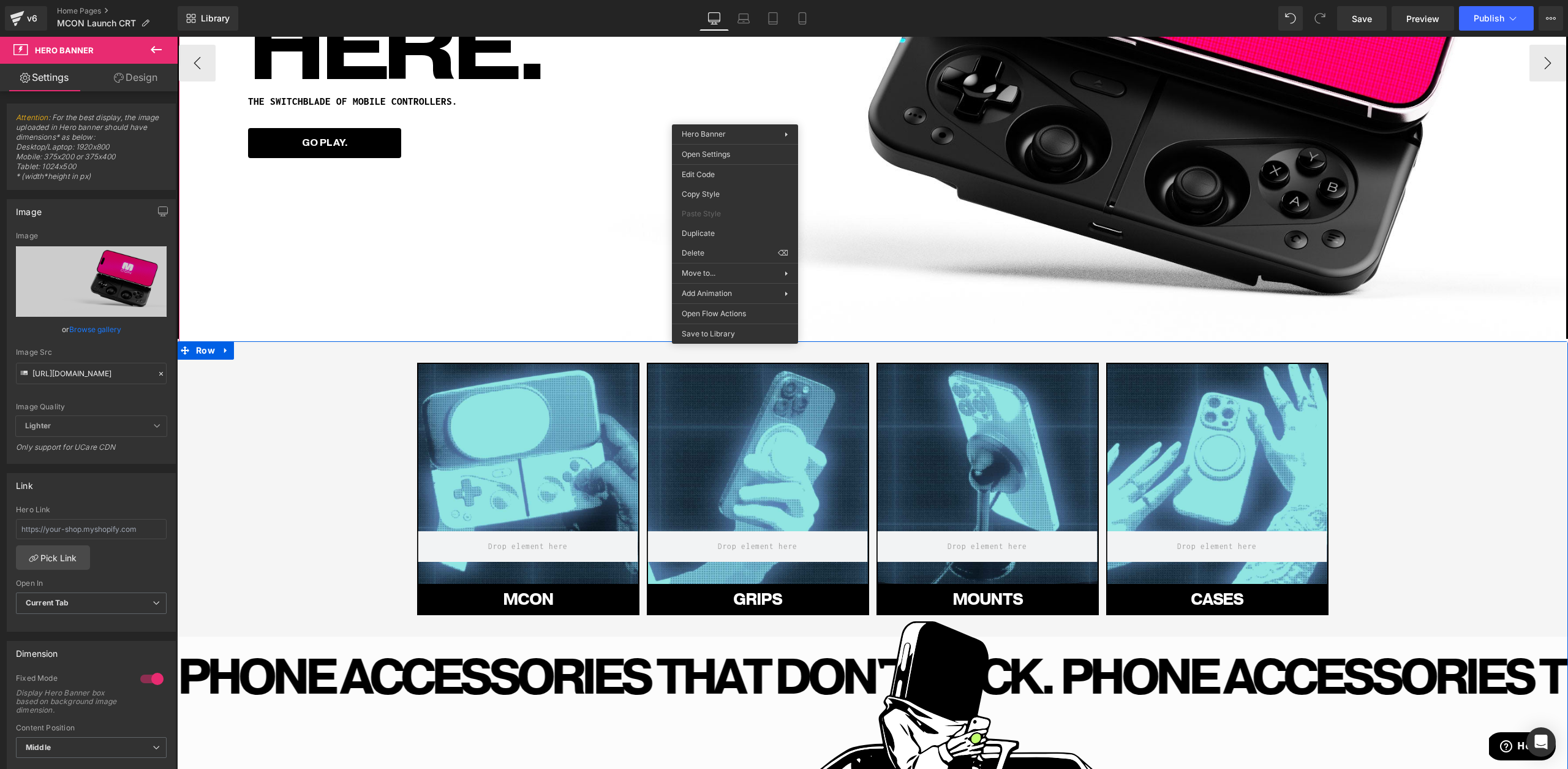
click at [1398, 571] on div "Hero Banner MCON Button Hero Banner GRIpS Button Hero Banner MOUNTS Button" at bounding box center [872, 489] width 1354 height 253
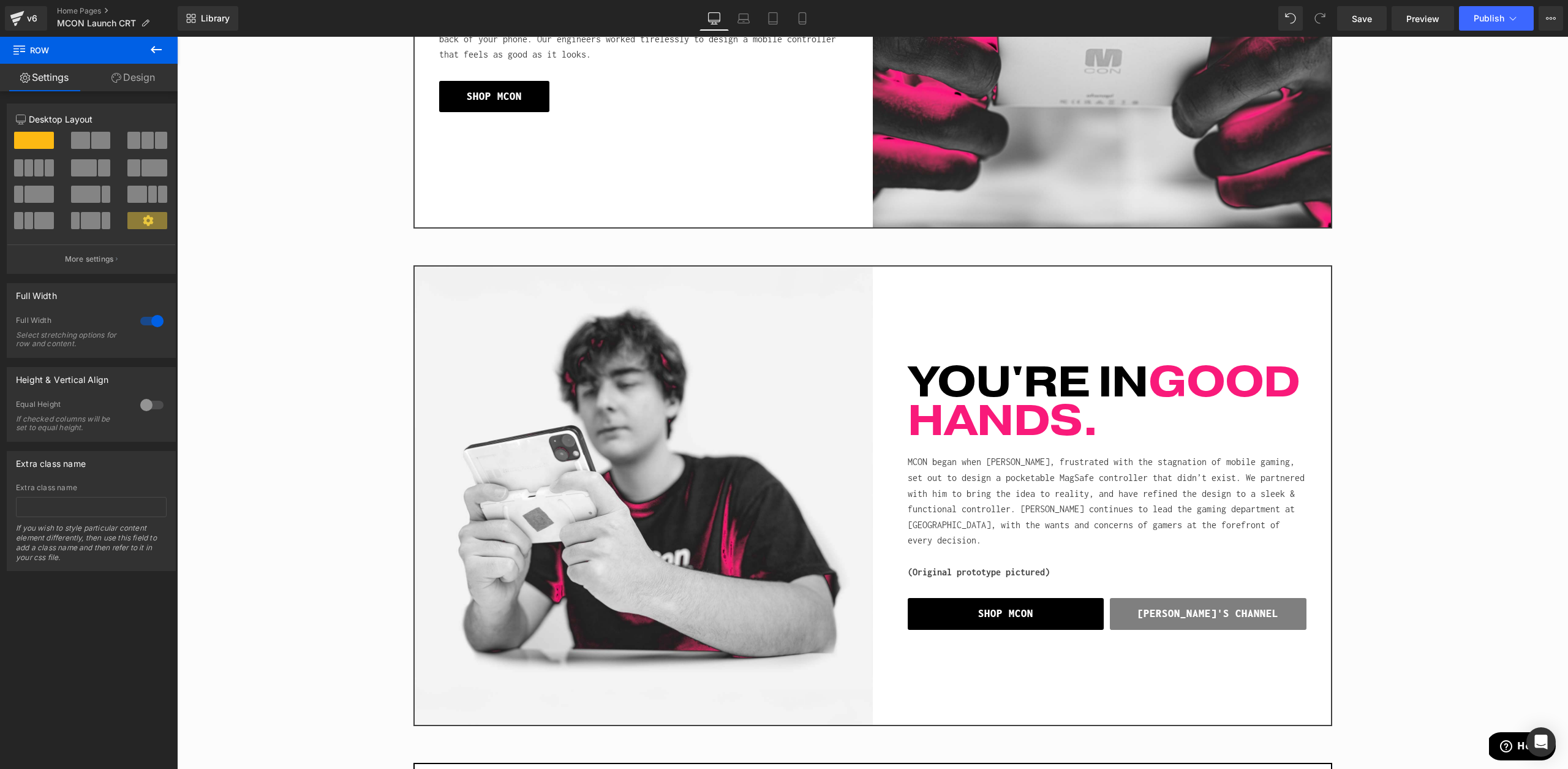
scroll to position [1199, 0]
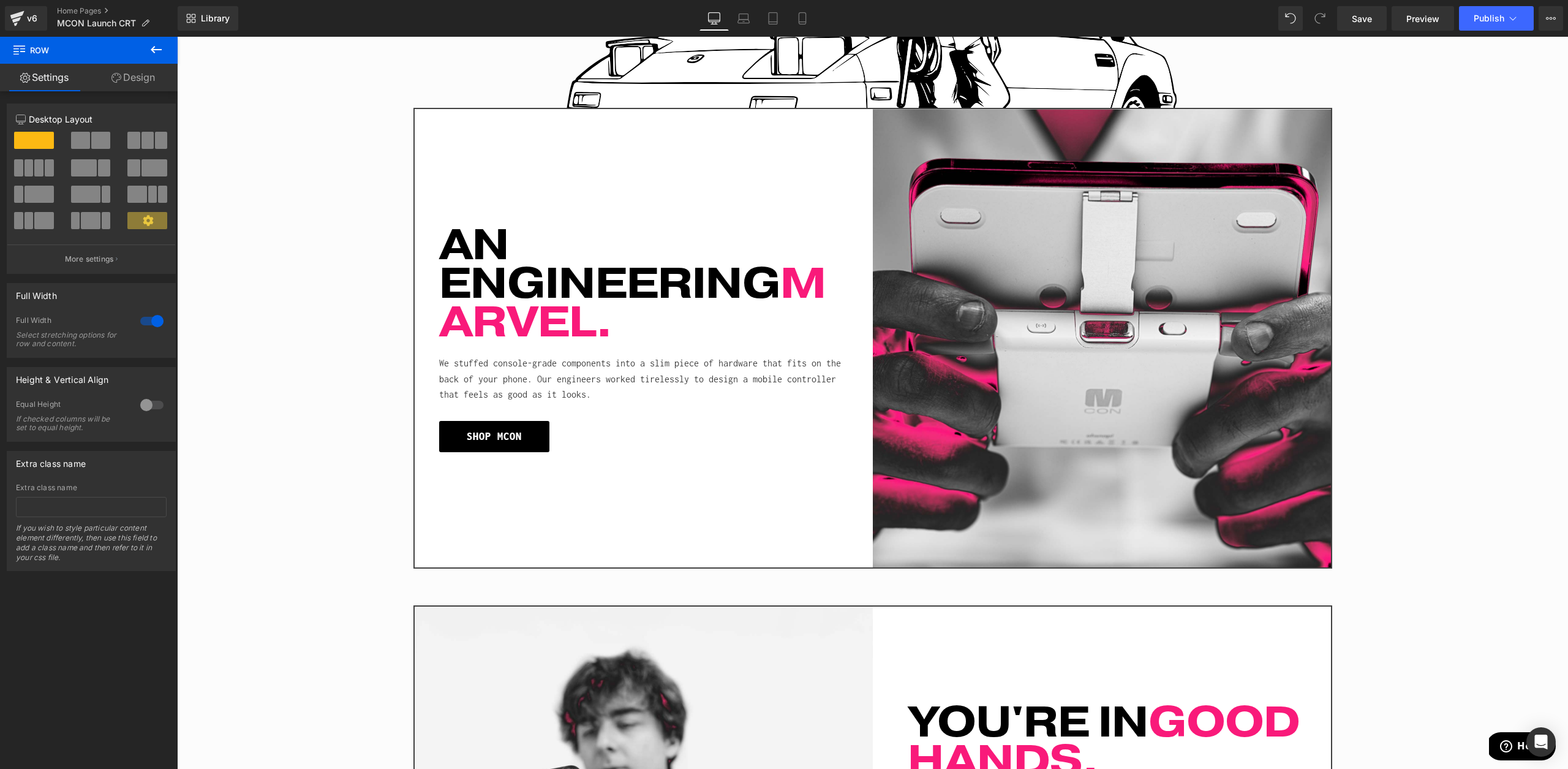
click at [1011, 453] on img at bounding box center [1101, 338] width 458 height 458
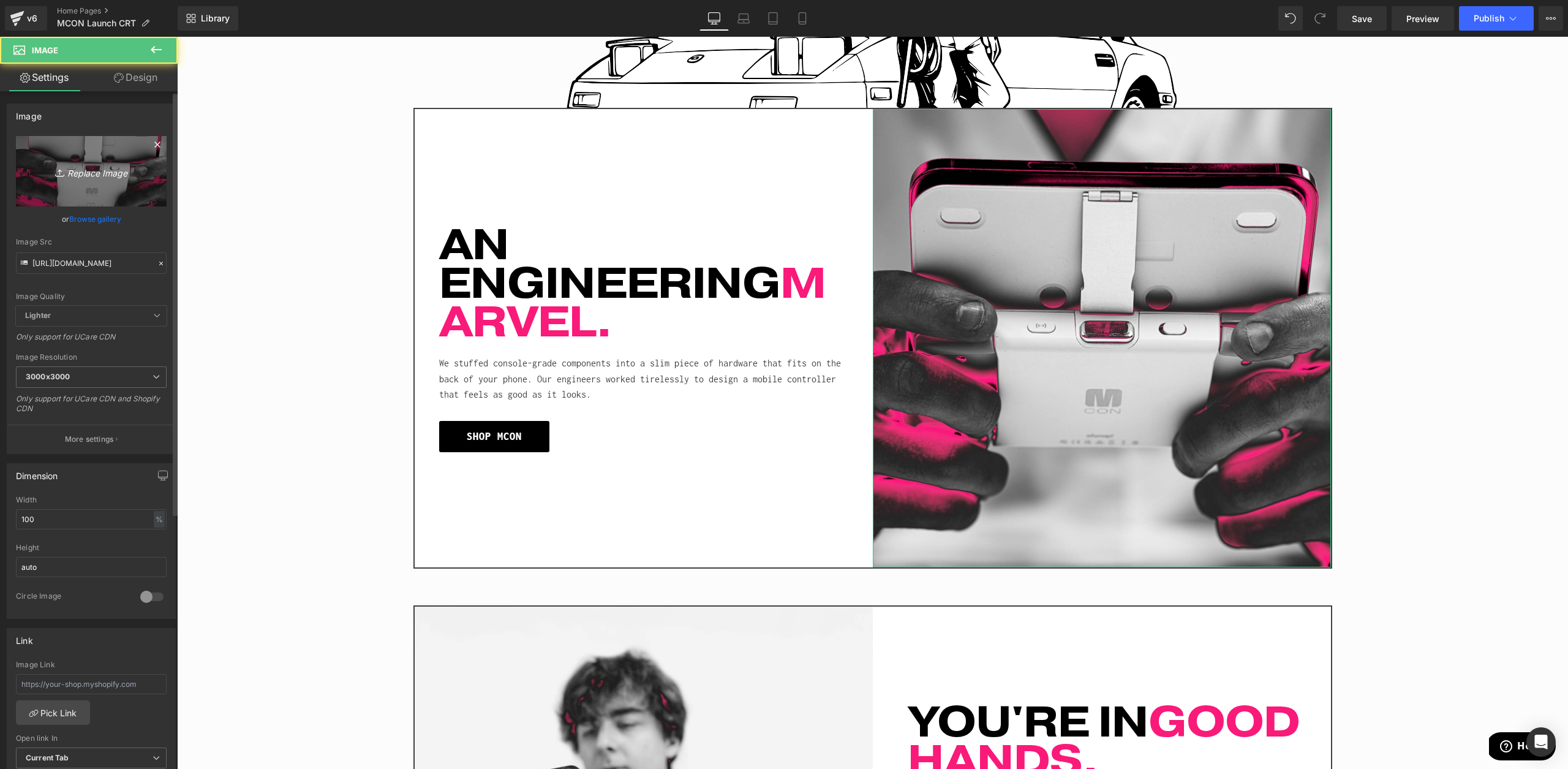
click at [73, 145] on link "Replace Image" at bounding box center [91, 172] width 150 height 71
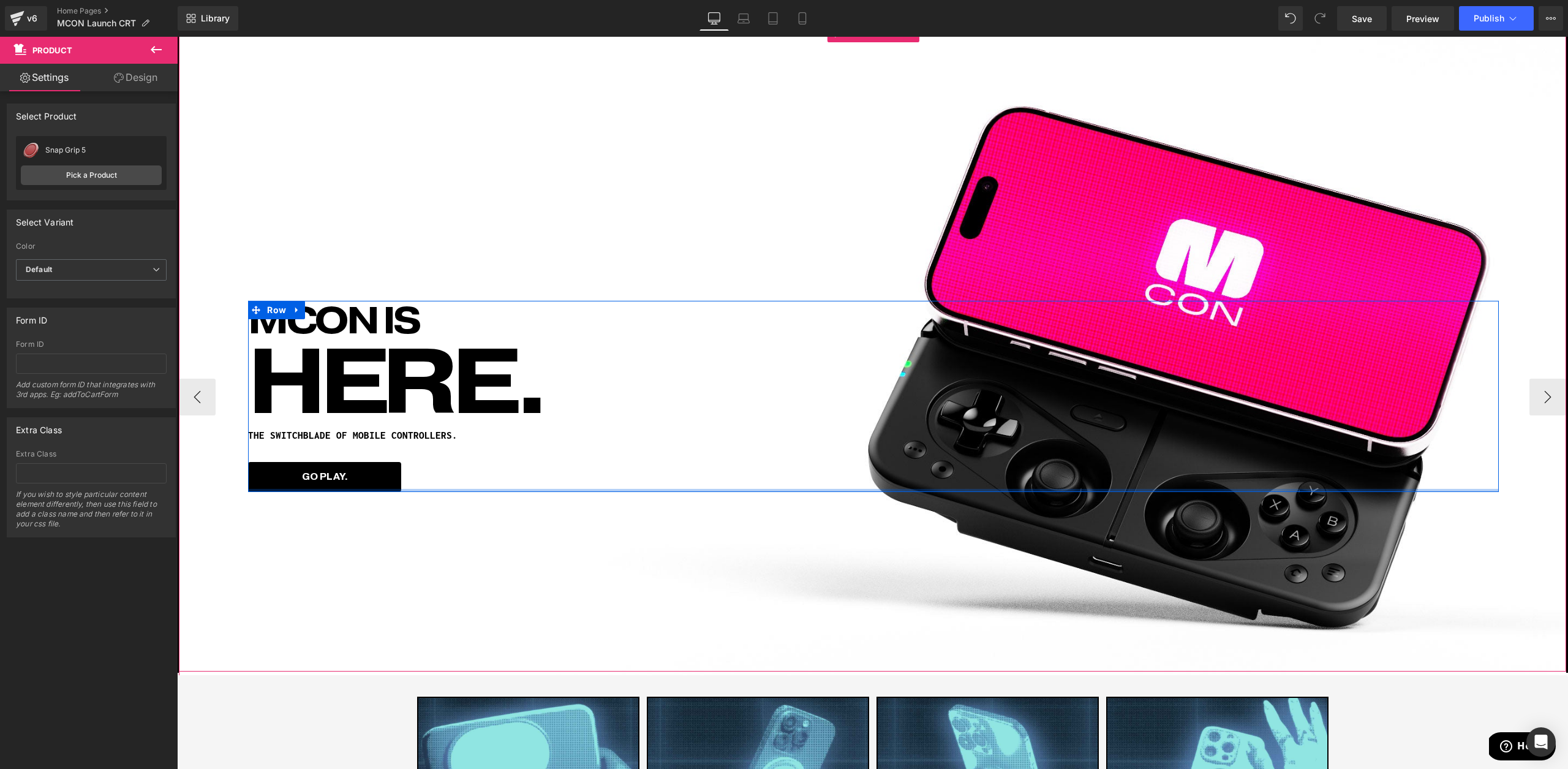
scroll to position [0, 0]
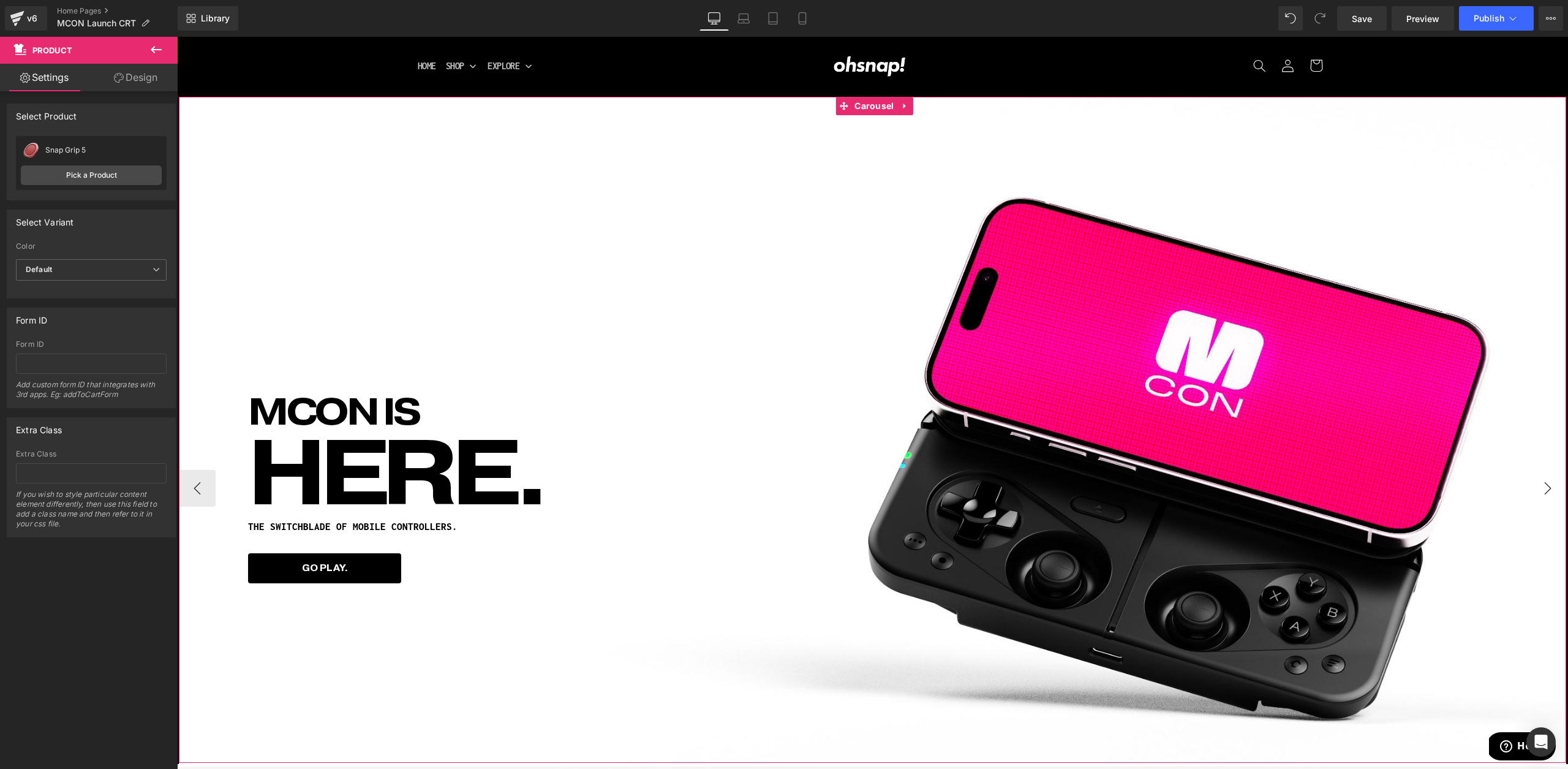
click at [1548, 494] on button "›" at bounding box center [1547, 488] width 37 height 37
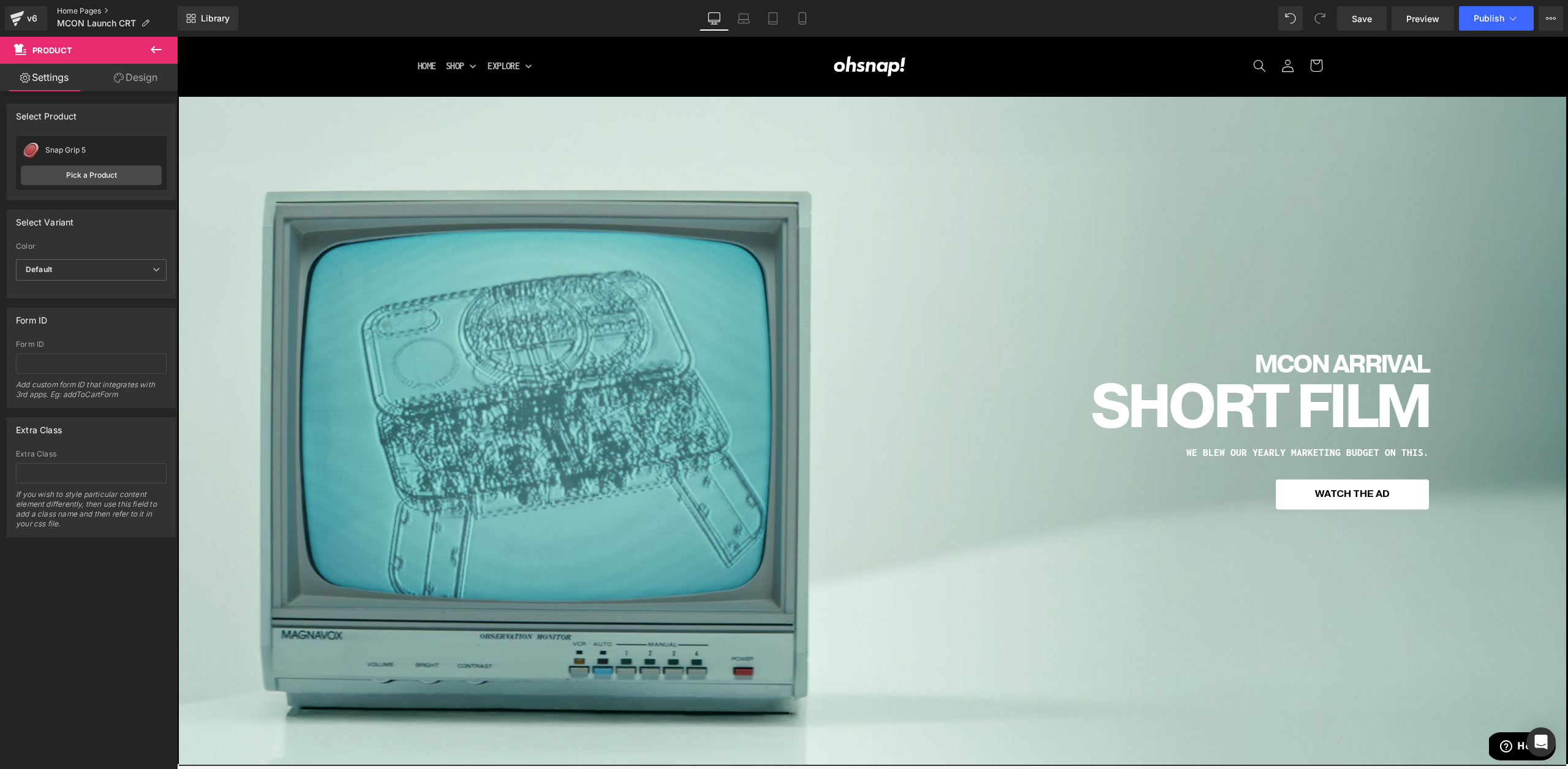
click at [84, 8] on link "Home Pages" at bounding box center [118, 11] width 121 height 10
click at [1366, 14] on span "Save" at bounding box center [1361, 19] width 20 height 13
click at [69, 15] on link "Home Pages" at bounding box center [118, 11] width 121 height 10
